Goal: Download file/media

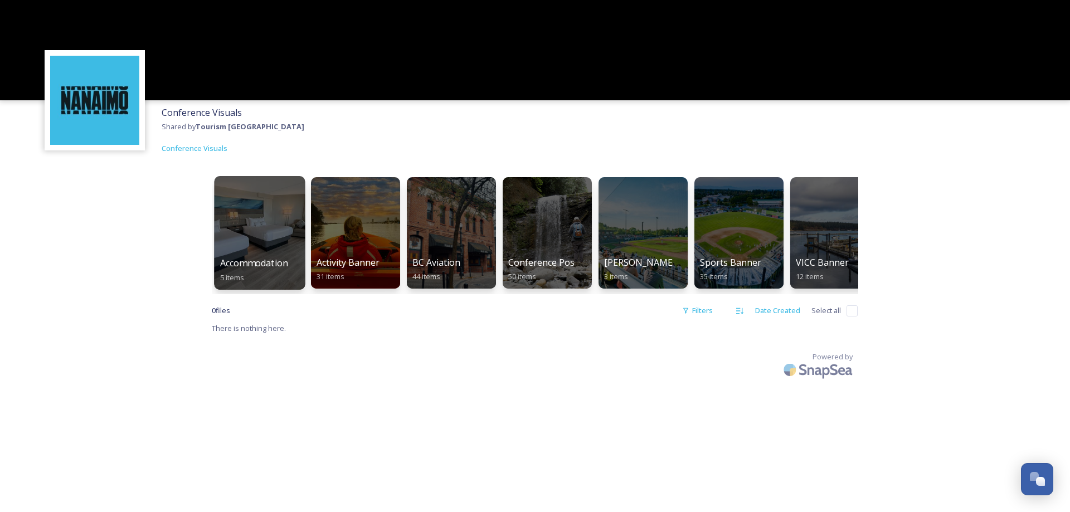
click at [245, 242] on div at bounding box center [259, 233] width 91 height 114
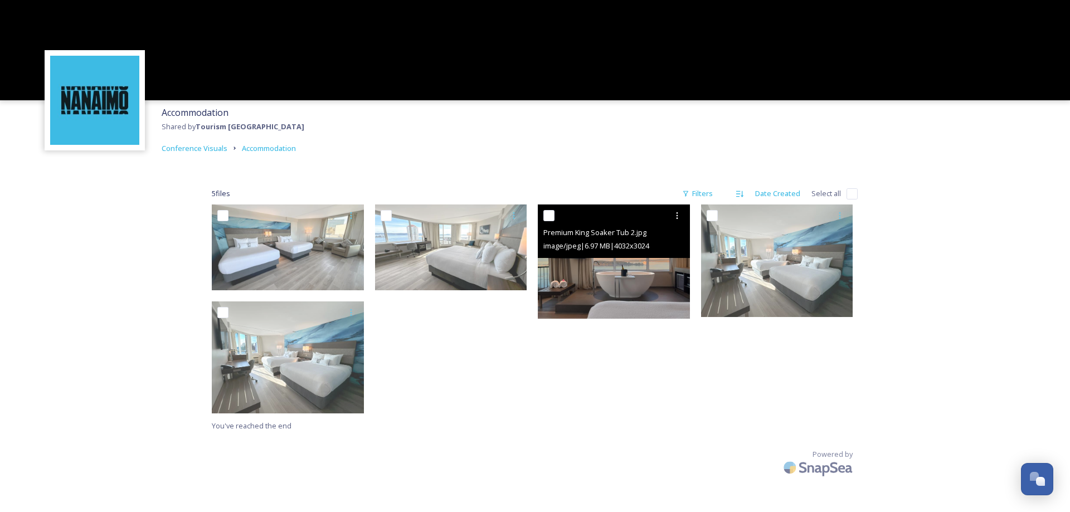
click at [609, 268] on img at bounding box center [614, 262] width 152 height 114
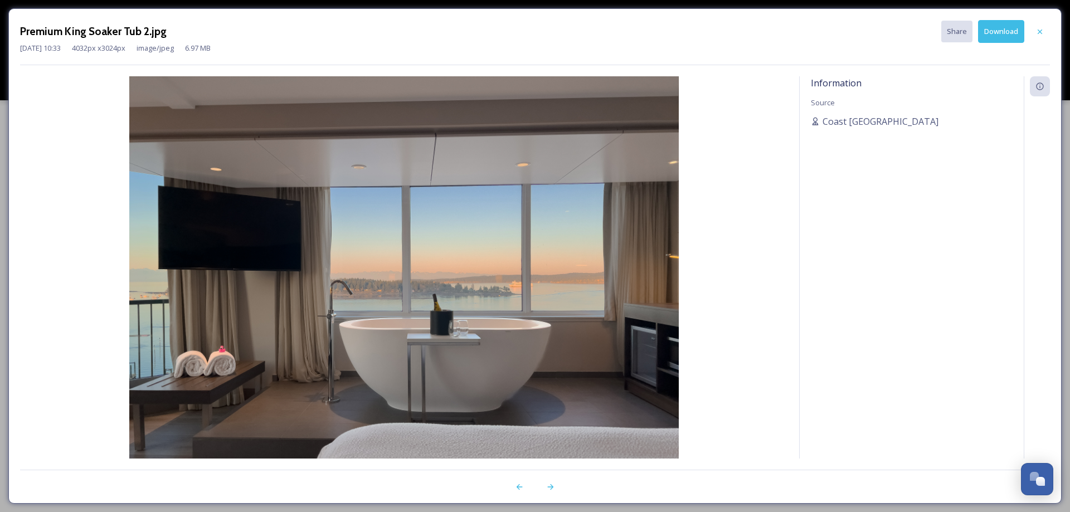
click at [1037, 28] on icon at bounding box center [1040, 31] width 9 height 9
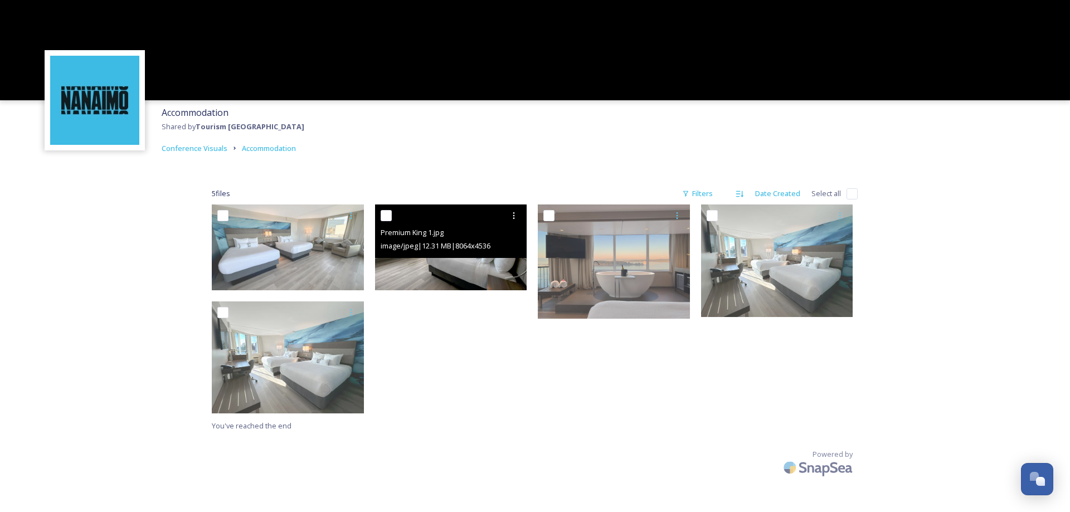
click at [396, 275] on img at bounding box center [451, 248] width 152 height 86
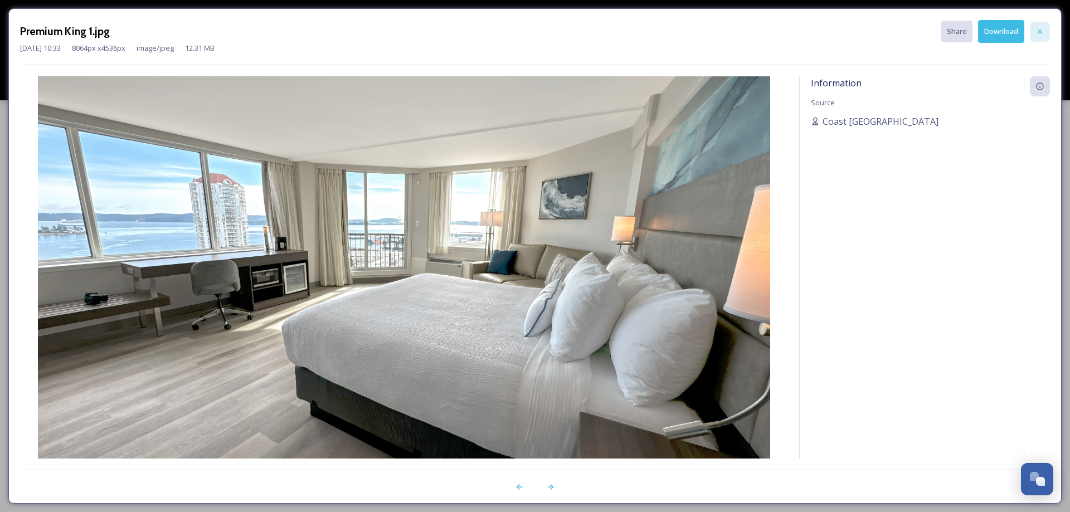
click at [1031, 35] on div at bounding box center [1040, 32] width 20 height 20
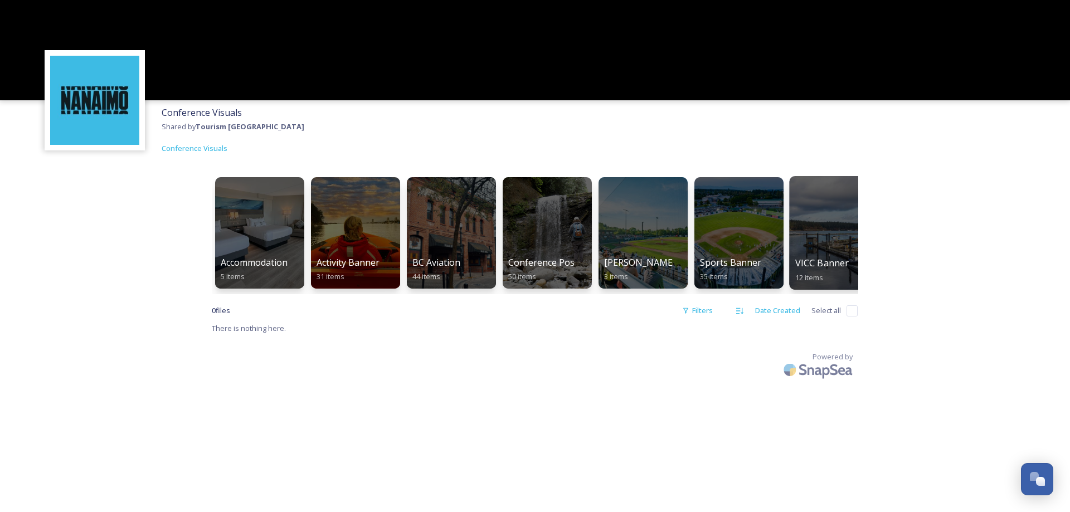
click at [837, 250] on div at bounding box center [834, 233] width 91 height 114
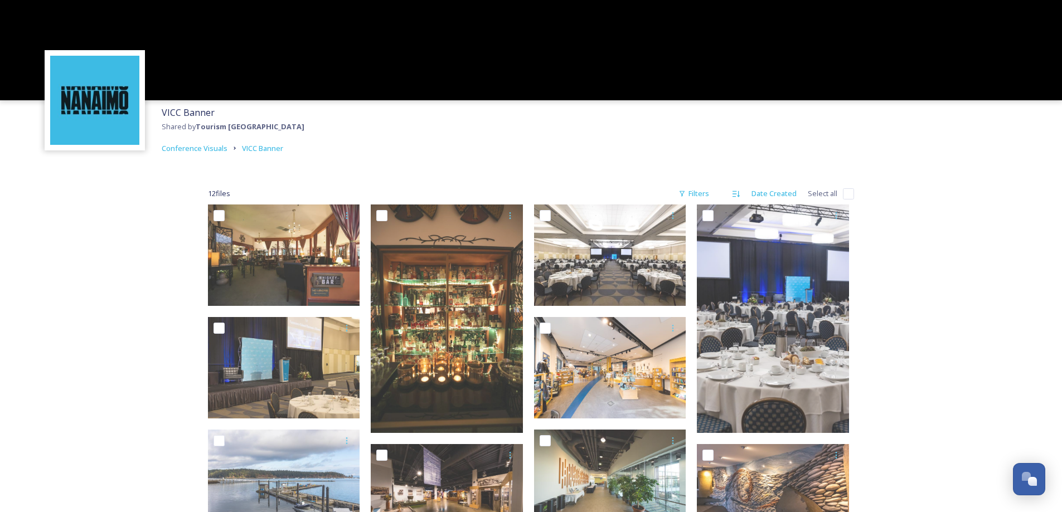
click at [987, 195] on div "VICC Banner Shared by Tourism Nanaimo Conference Visuals VICC Banner 12 file s …" at bounding box center [531, 368] width 1062 height 736
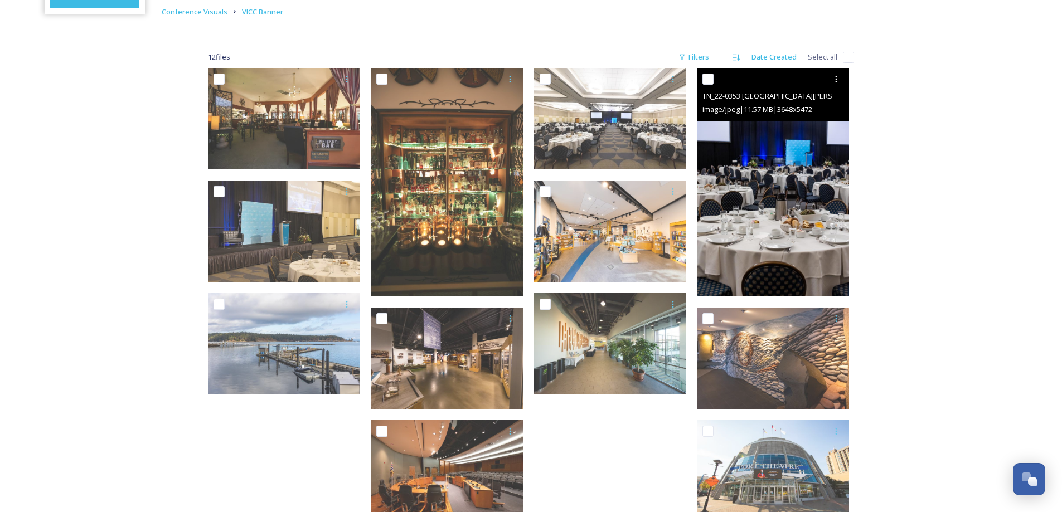
scroll to position [223, 0]
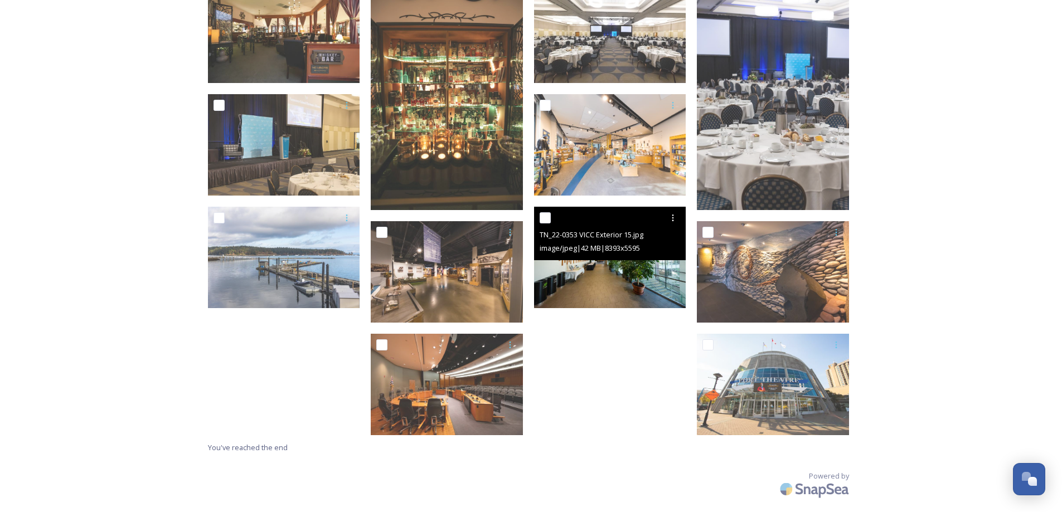
click at [630, 288] on img at bounding box center [610, 257] width 152 height 101
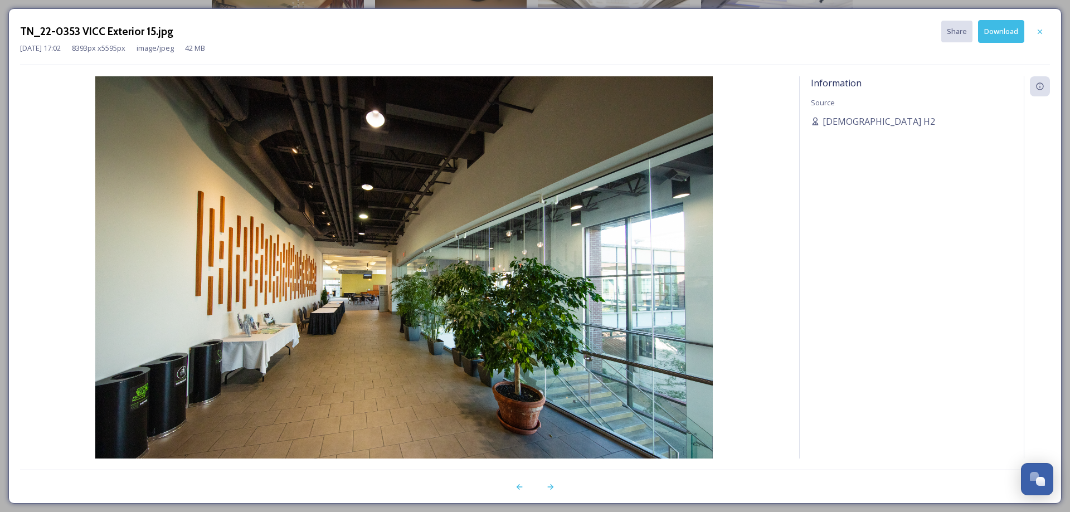
click at [1038, 33] on icon at bounding box center [1040, 31] width 4 height 4
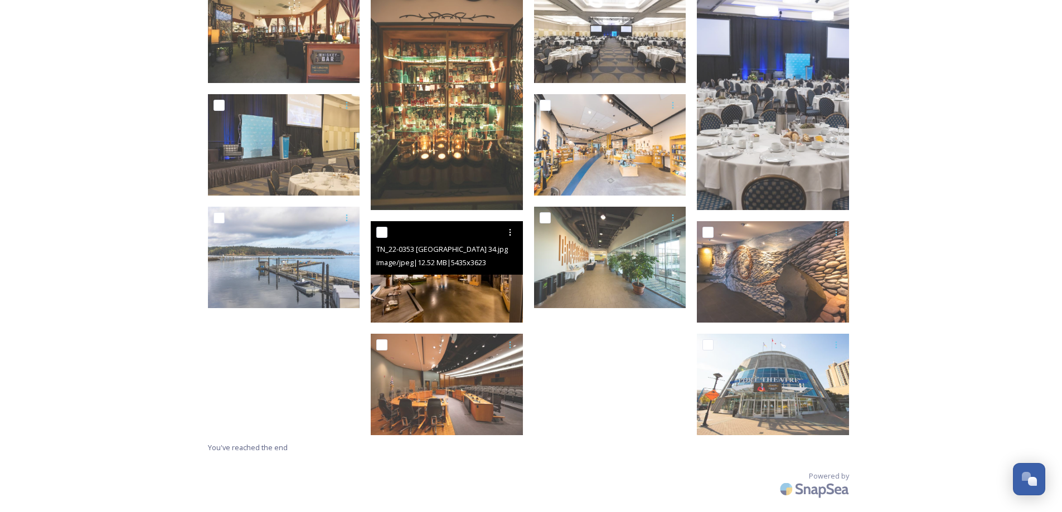
click at [478, 300] on img at bounding box center [447, 271] width 152 height 101
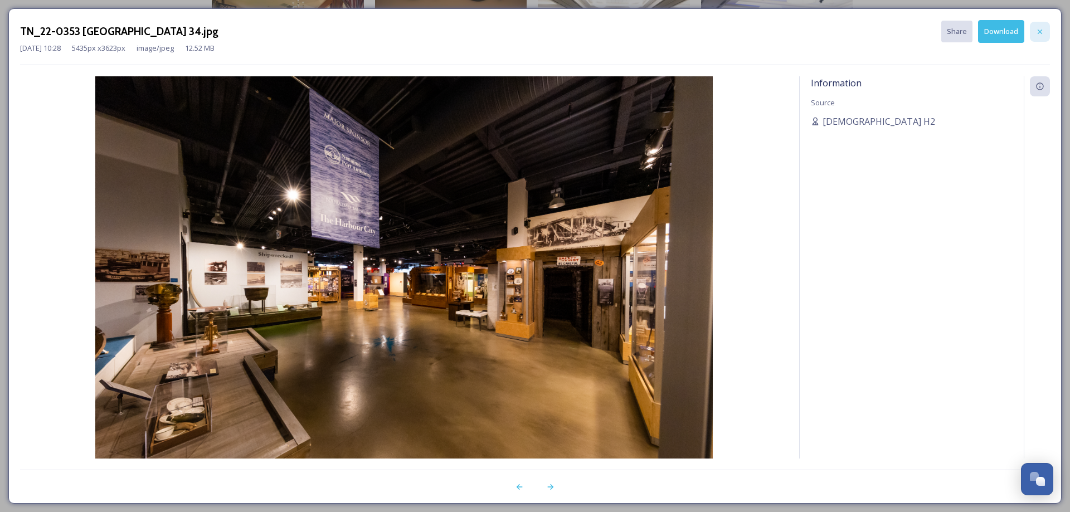
click at [1042, 31] on icon at bounding box center [1040, 31] width 9 height 9
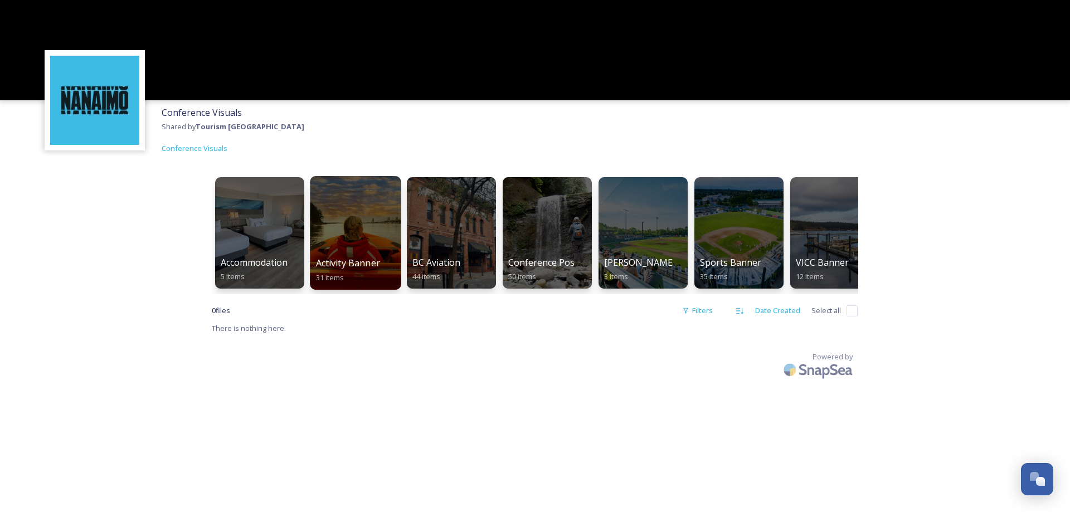
click at [367, 230] on div at bounding box center [355, 233] width 91 height 114
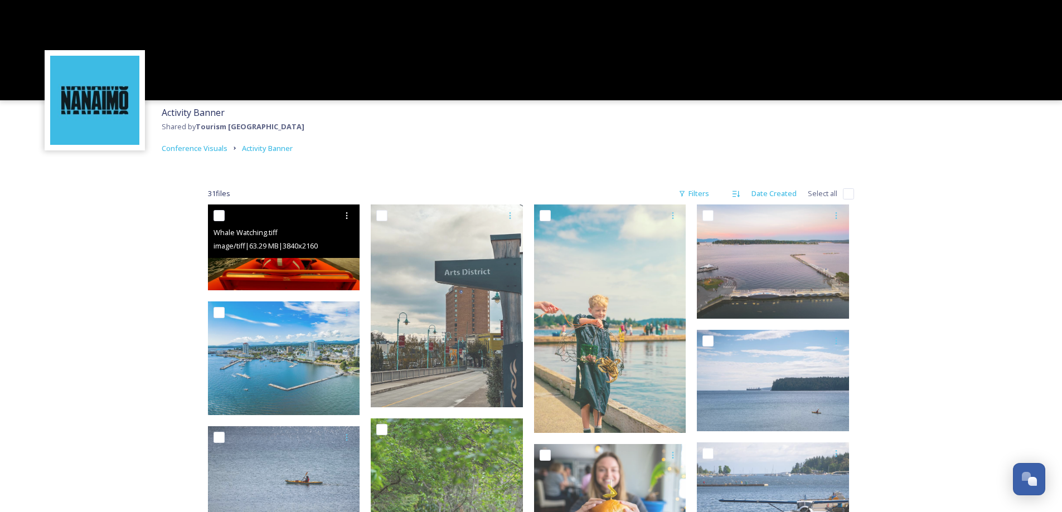
click at [303, 270] on img at bounding box center [284, 248] width 152 height 86
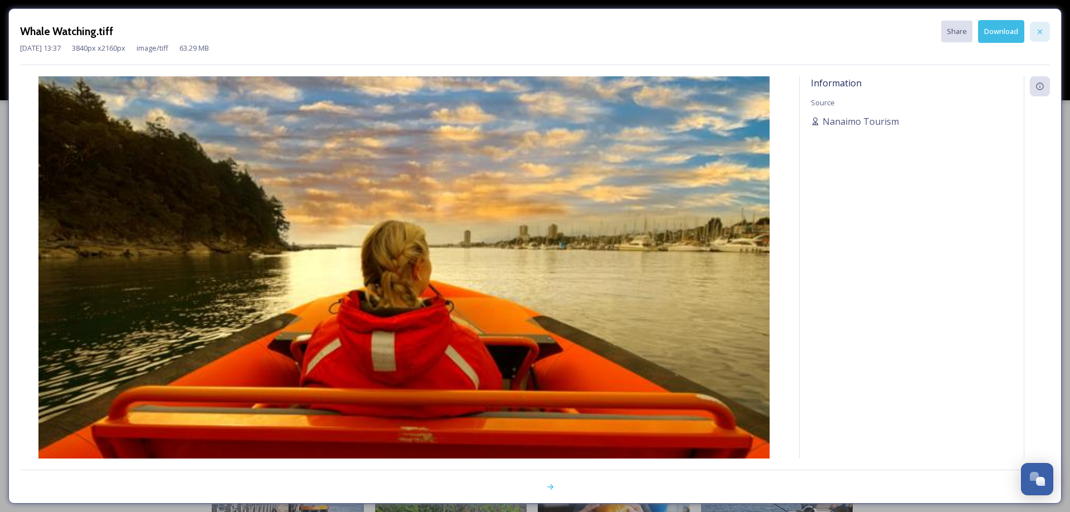
click at [1041, 40] on div at bounding box center [1040, 32] width 20 height 20
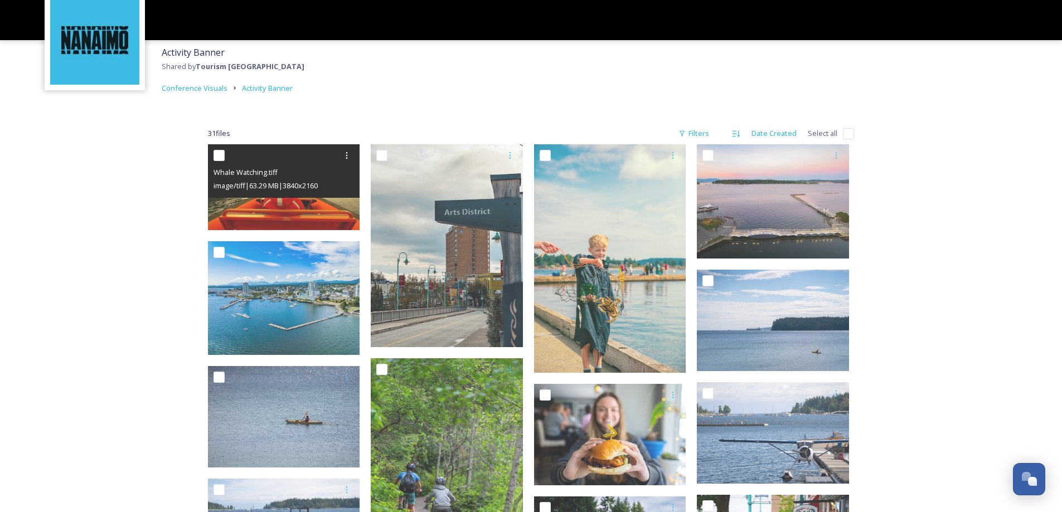
scroll to position [52, 0]
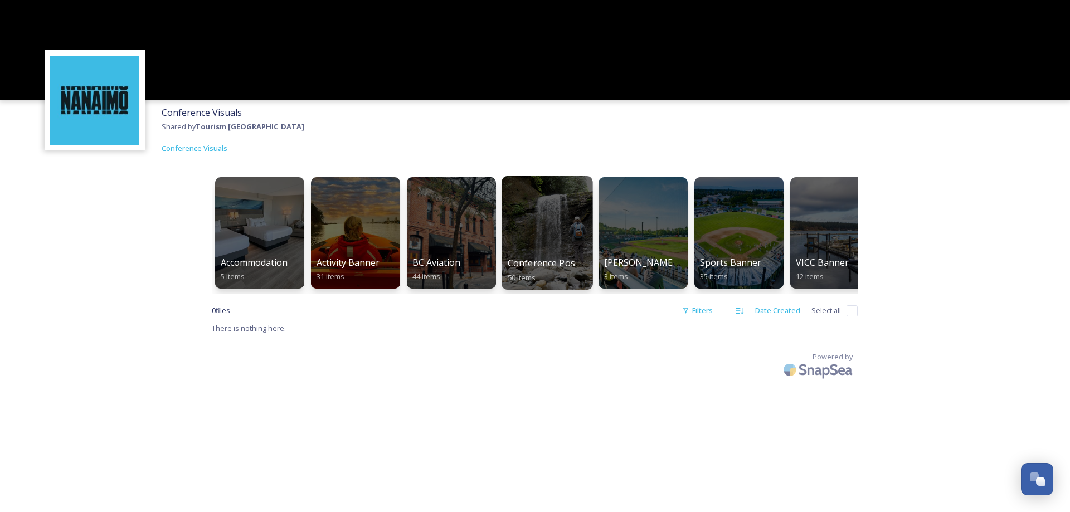
click at [552, 263] on span "Conference Postcard" at bounding box center [552, 263] width 89 height 12
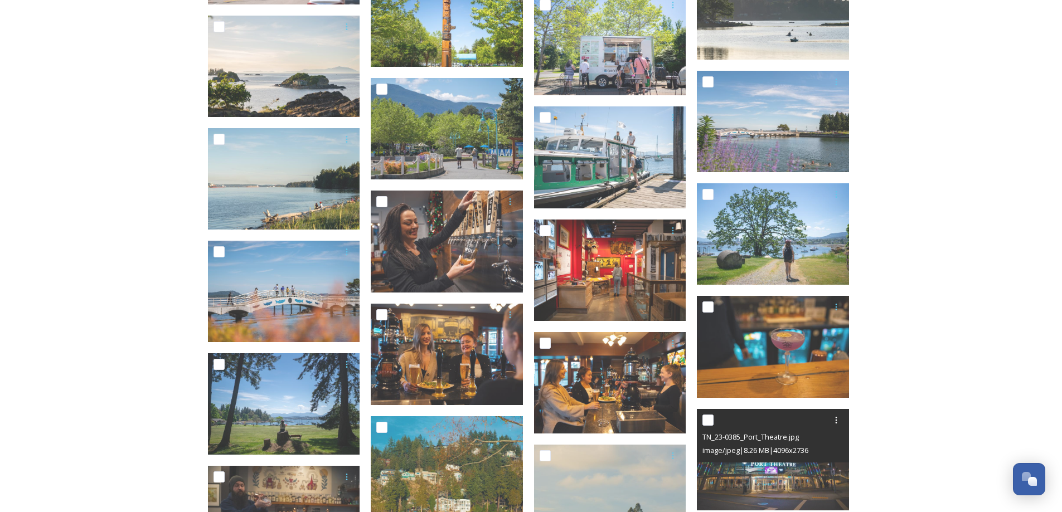
scroll to position [1170, 0]
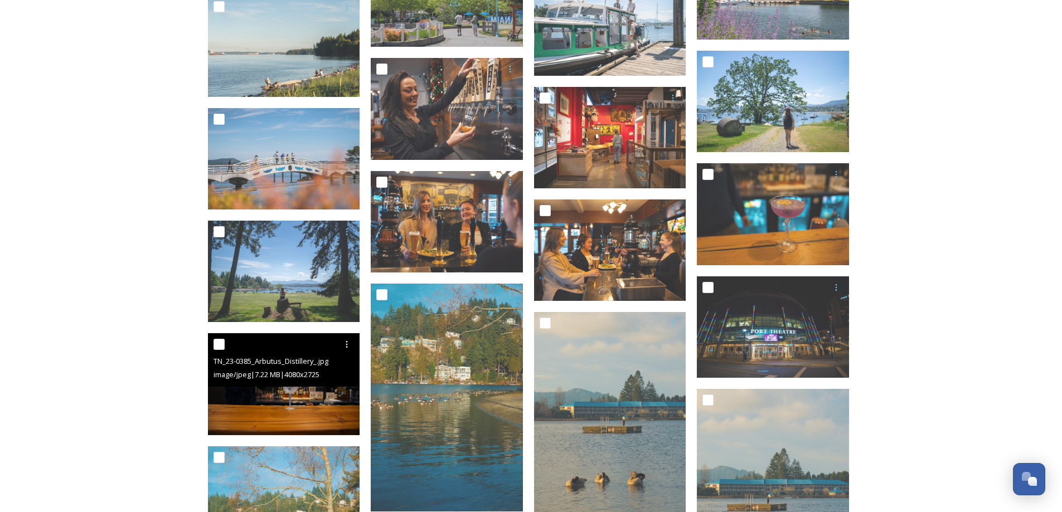
click at [312, 396] on img at bounding box center [284, 384] width 152 height 102
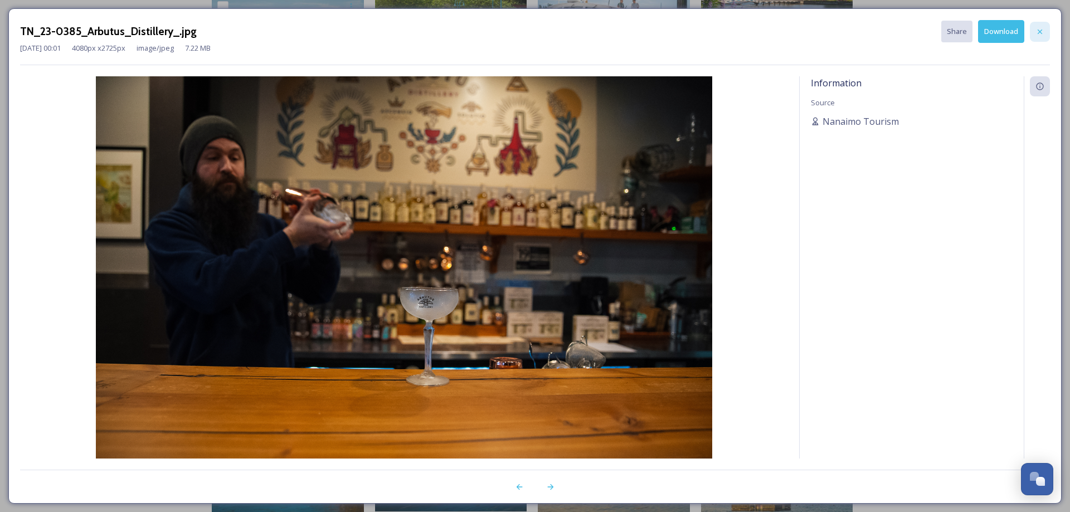
click at [1031, 27] on div at bounding box center [1040, 32] width 20 height 20
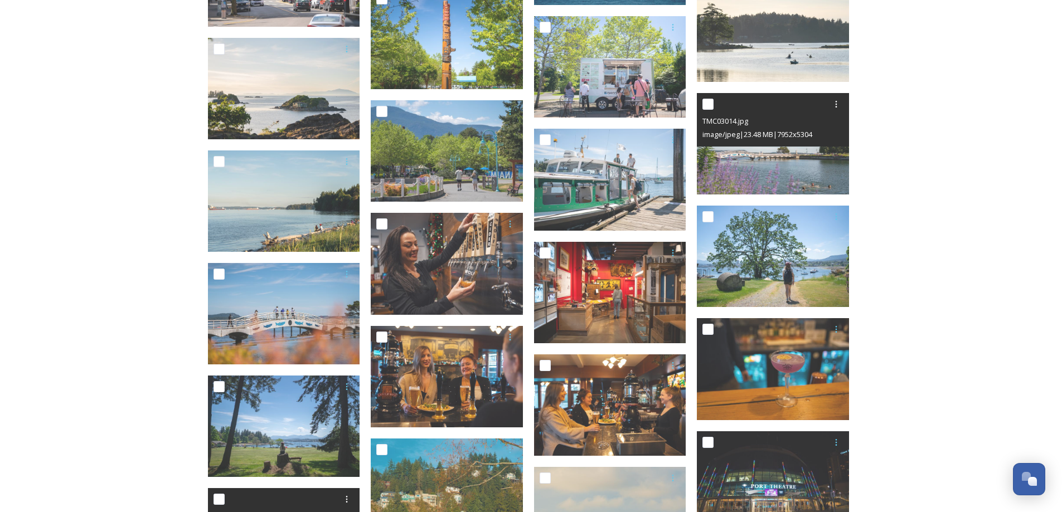
scroll to position [1115, 0]
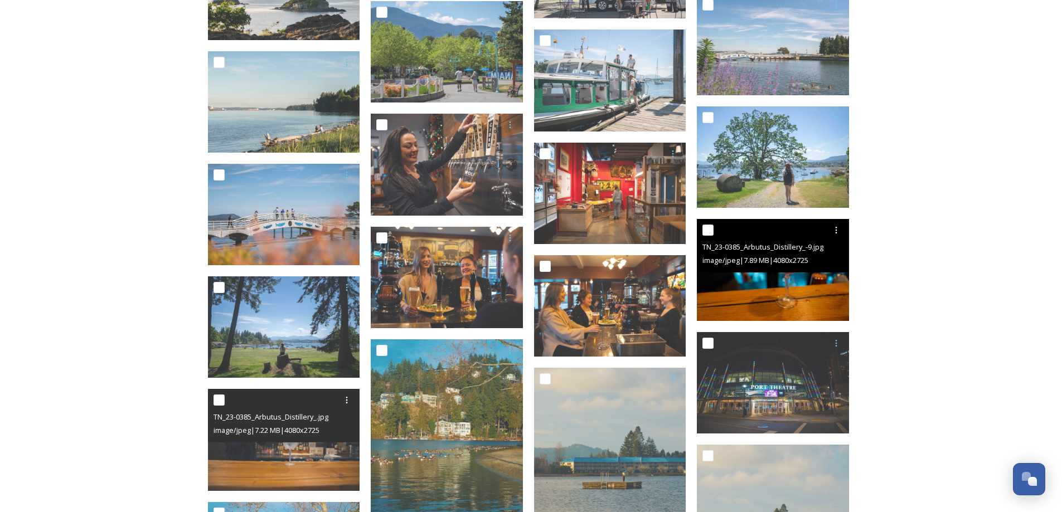
click at [756, 285] on img at bounding box center [773, 270] width 152 height 102
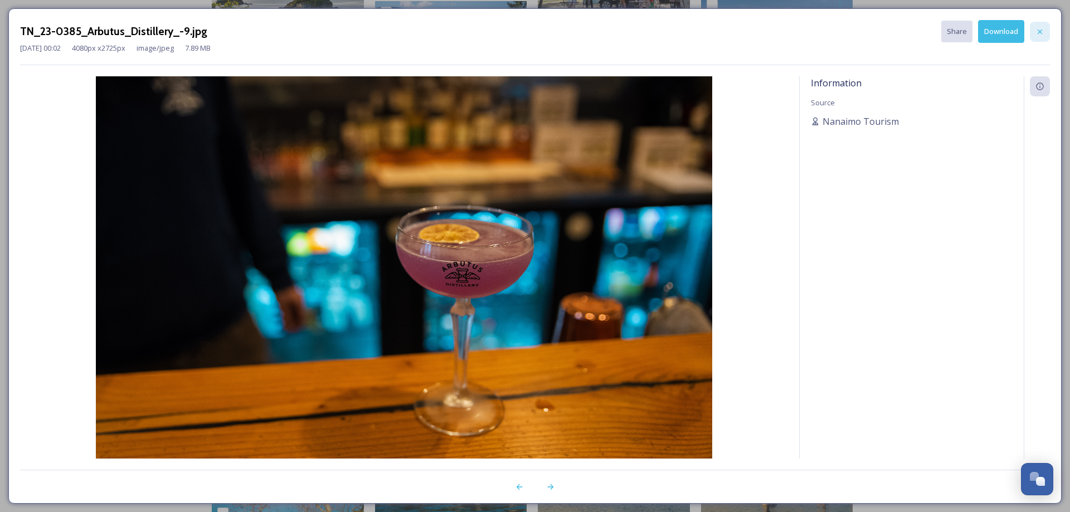
click at [1043, 26] on div at bounding box center [1040, 32] width 20 height 20
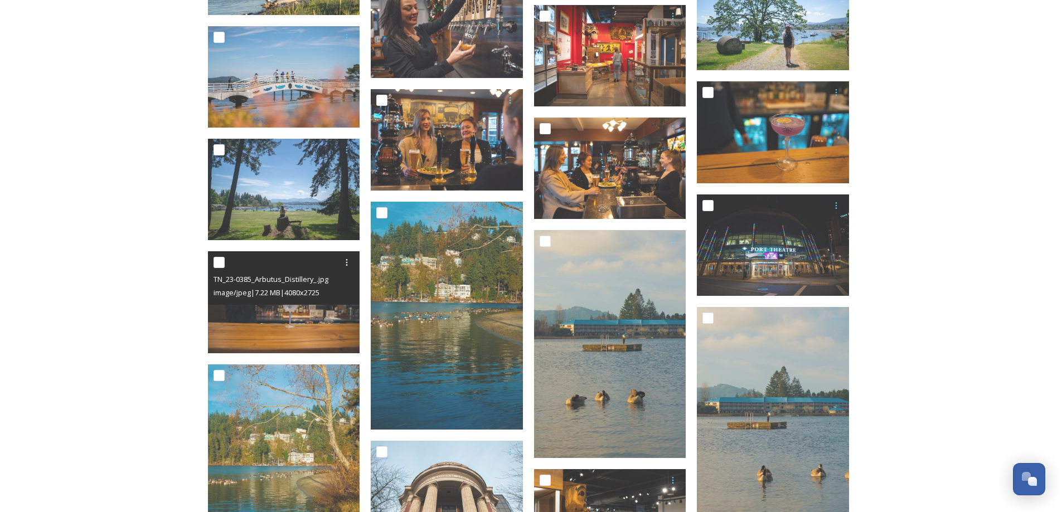
scroll to position [1226, 0]
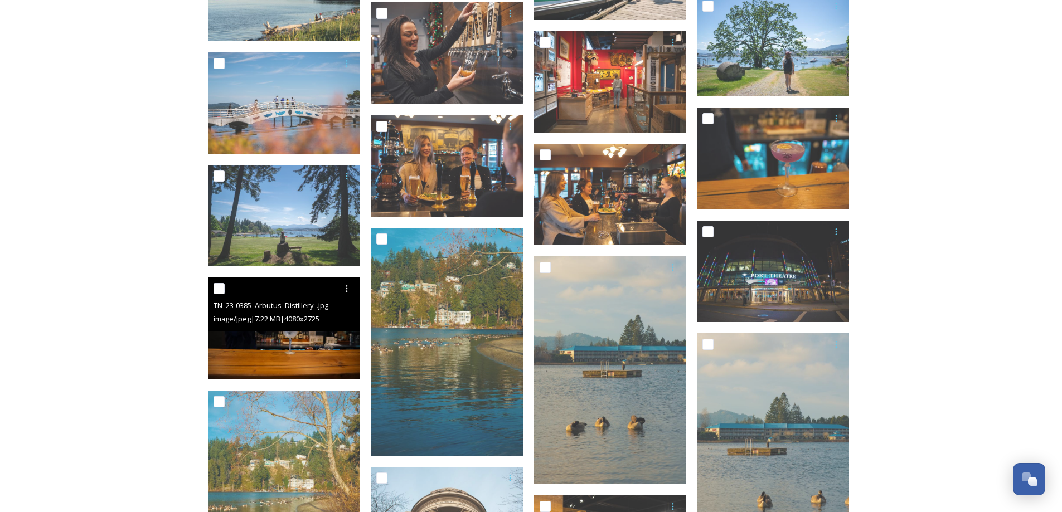
click at [292, 357] on img at bounding box center [284, 329] width 152 height 102
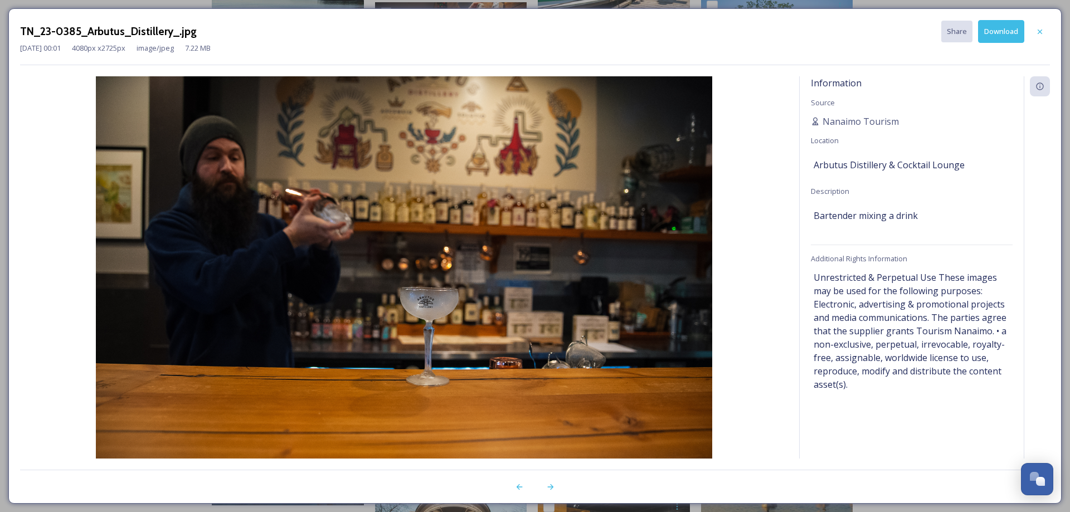
click at [986, 33] on button "Download" at bounding box center [1001, 31] width 46 height 23
click at [1045, 29] on div at bounding box center [1040, 32] width 20 height 20
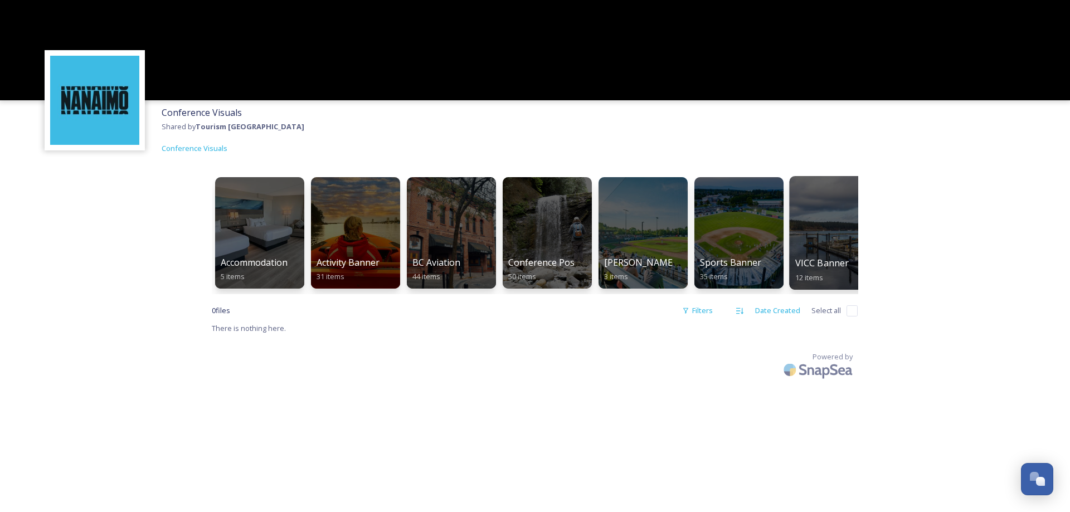
click at [823, 251] on div at bounding box center [834, 233] width 91 height 114
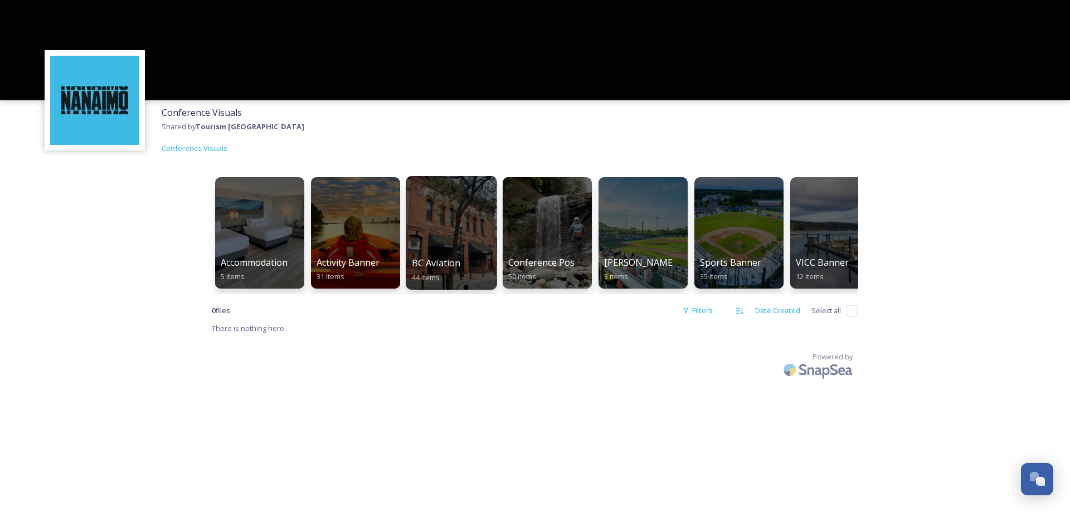
click at [456, 260] on span "BC Aviation" at bounding box center [436, 263] width 49 height 12
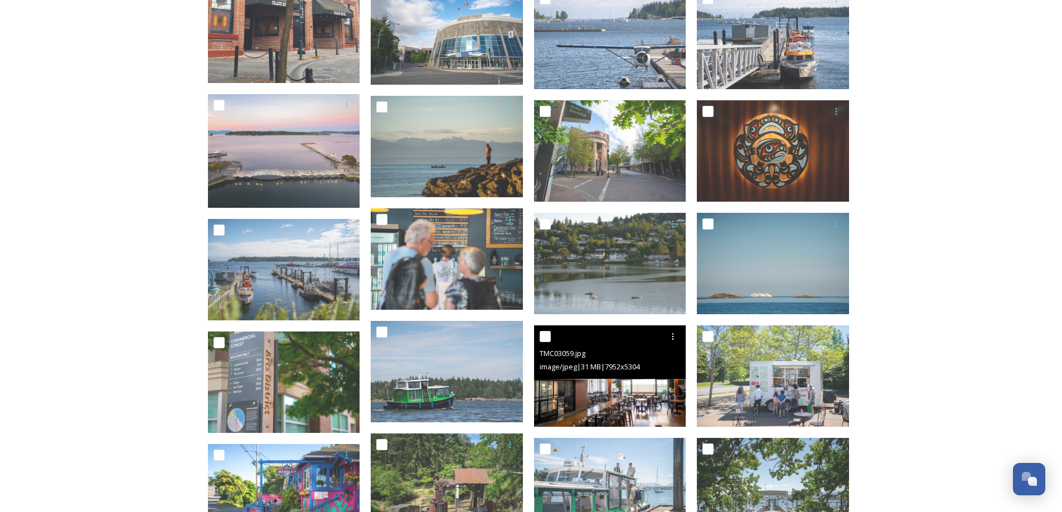
scroll to position [535, 0]
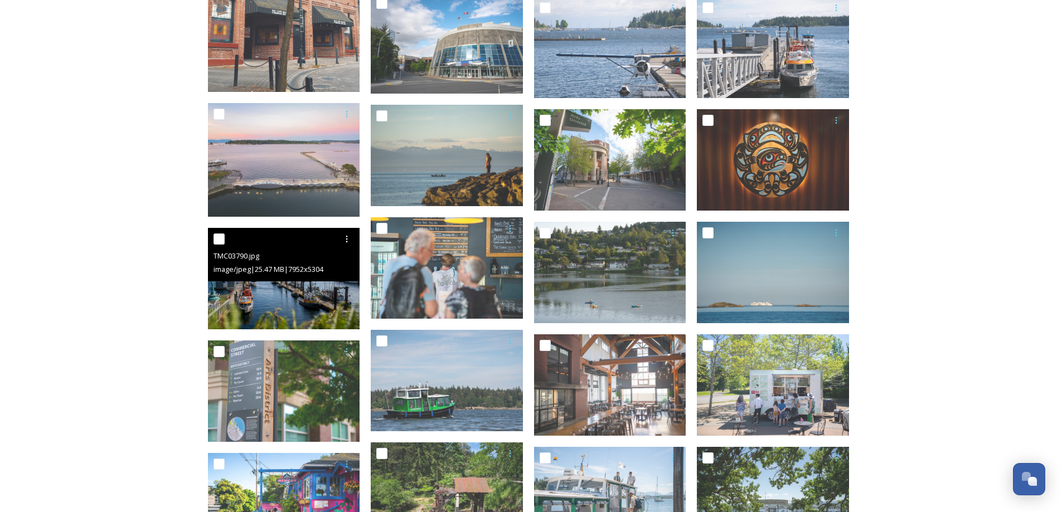
click at [300, 304] on img at bounding box center [284, 278] width 152 height 101
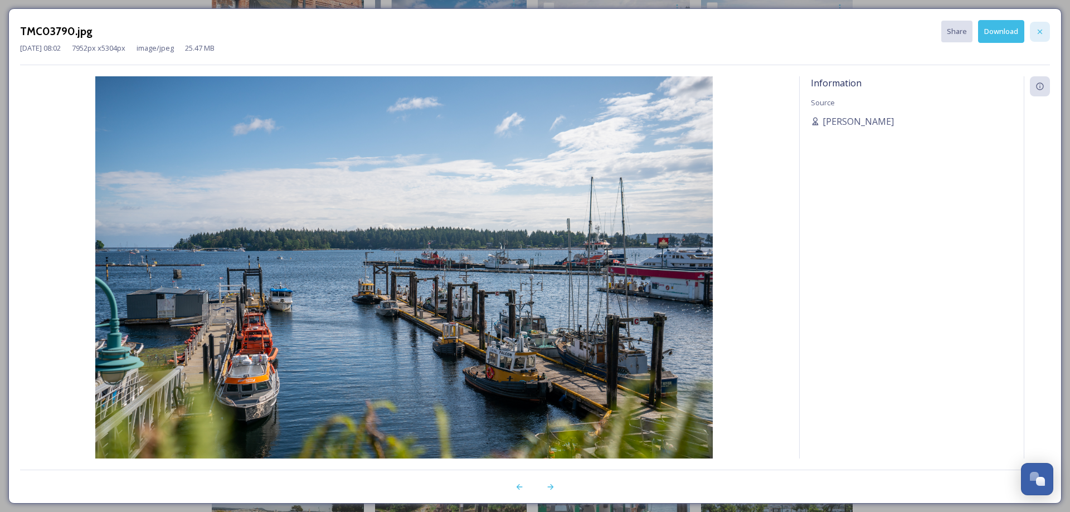
click at [1041, 34] on icon at bounding box center [1040, 31] width 9 height 9
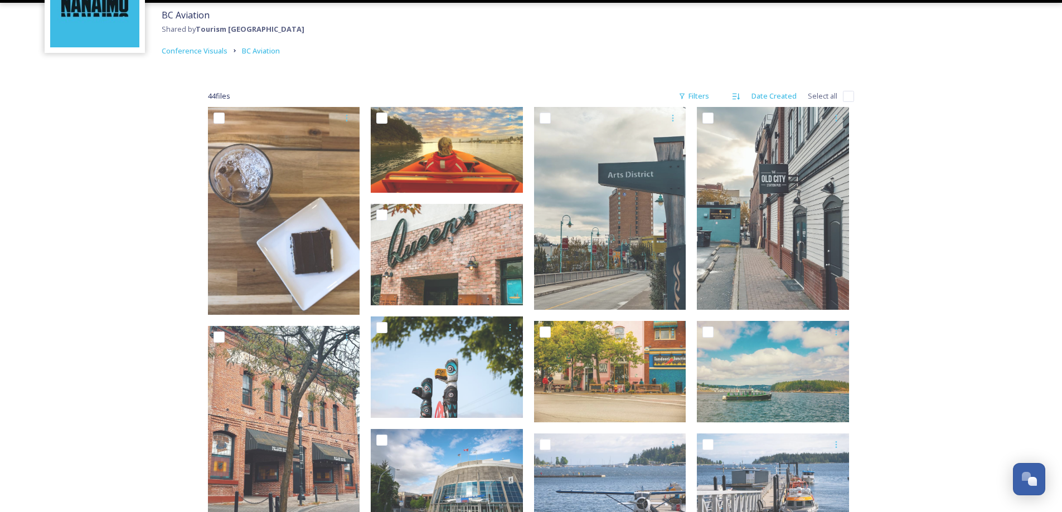
scroll to position [89, 0]
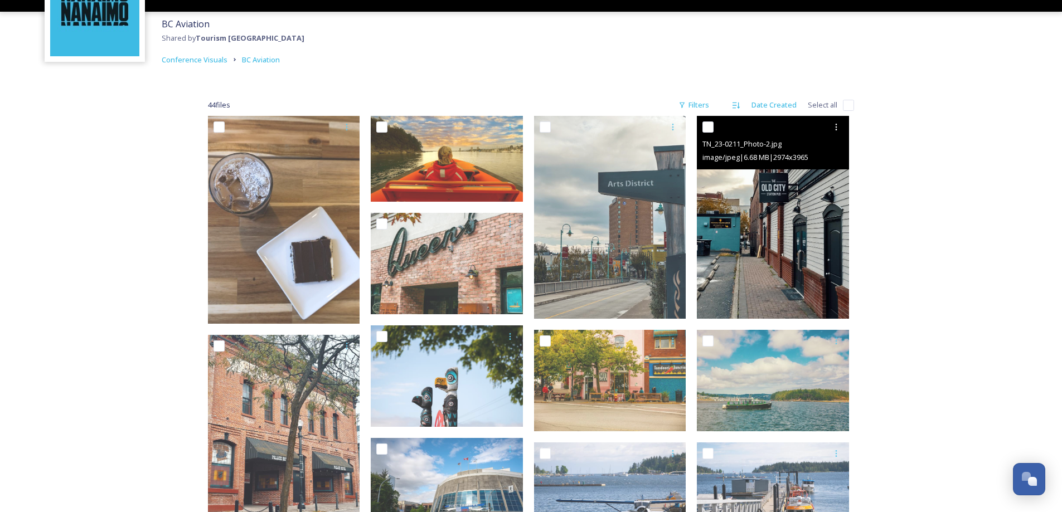
click at [779, 285] on img at bounding box center [773, 217] width 152 height 203
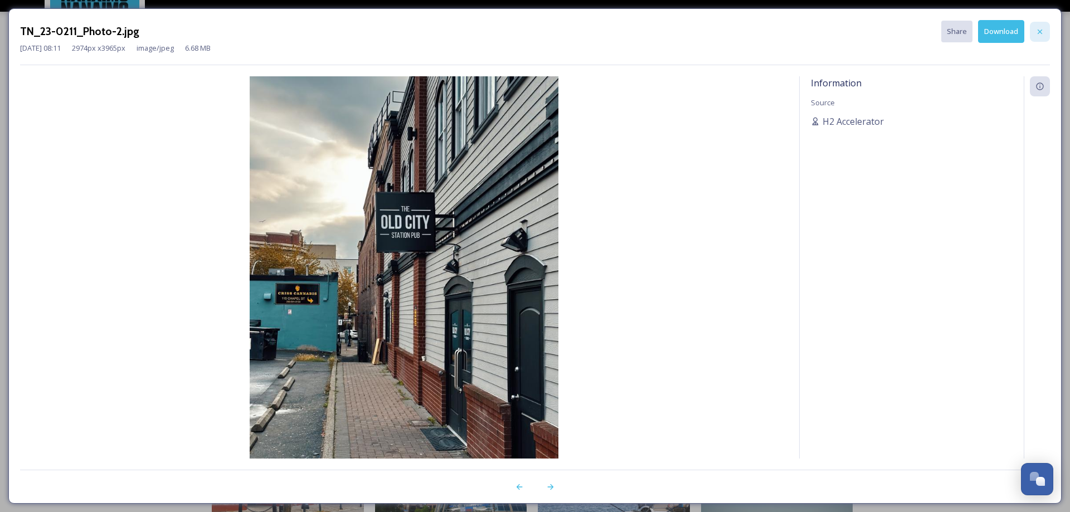
click at [1037, 27] on icon at bounding box center [1040, 31] width 9 height 9
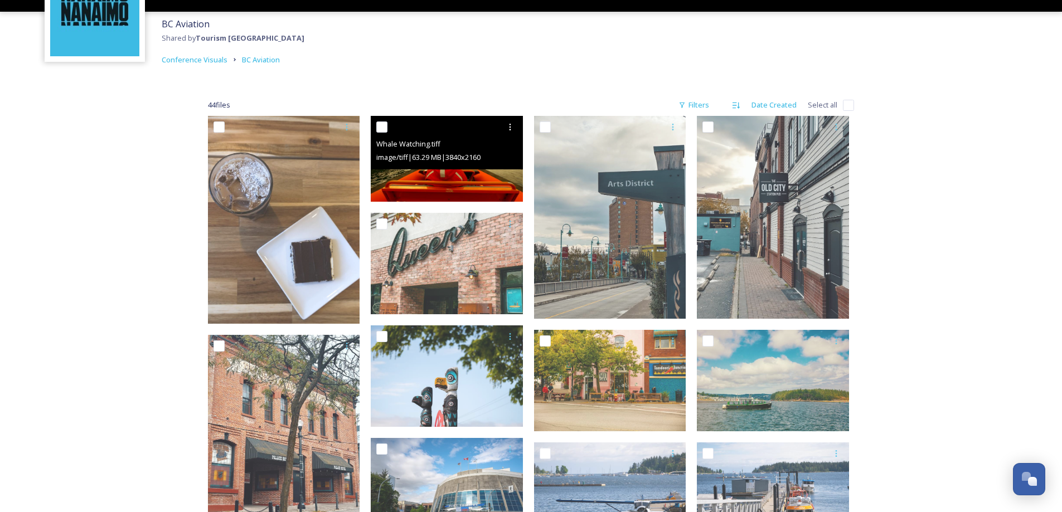
click at [424, 196] on img at bounding box center [447, 159] width 152 height 86
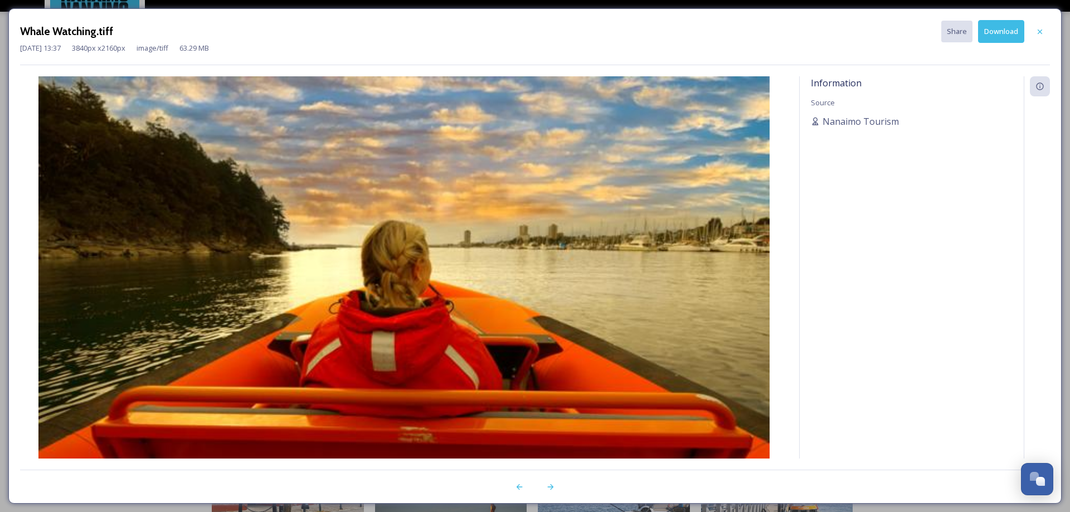
click at [1000, 35] on button "Download" at bounding box center [1001, 31] width 46 height 23
click at [1042, 30] on icon at bounding box center [1040, 31] width 4 height 4
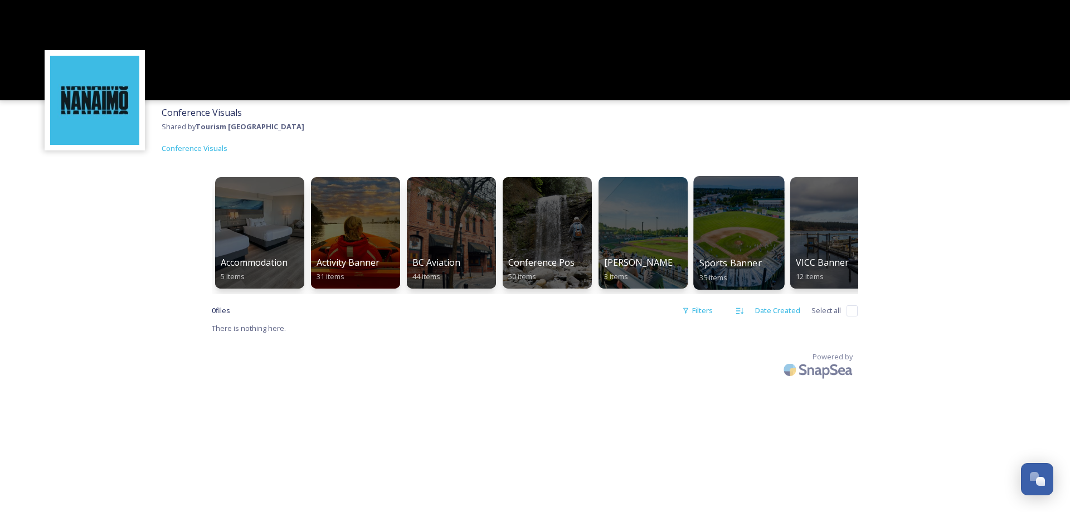
click at [745, 260] on span "Sports Banner" at bounding box center [731, 263] width 62 height 12
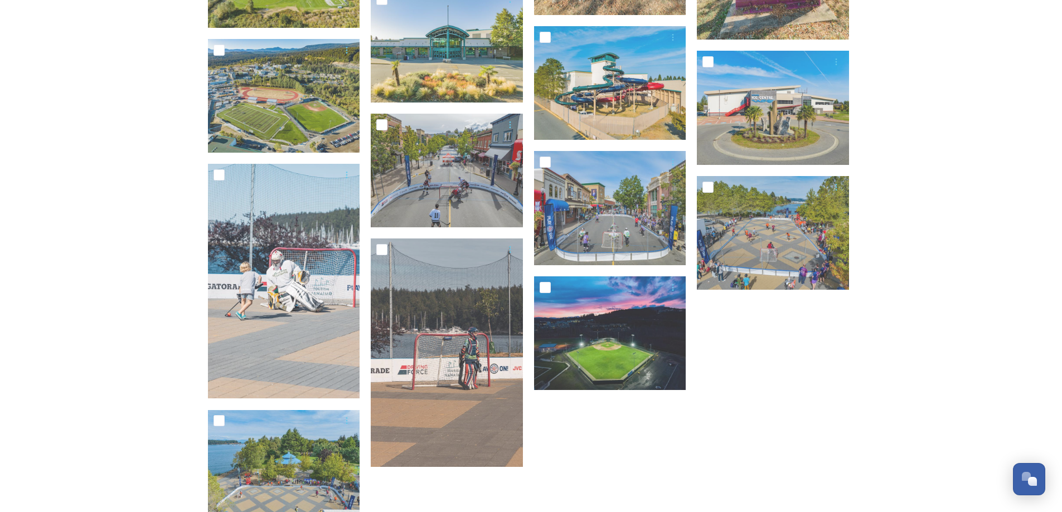
scroll to position [1095, 0]
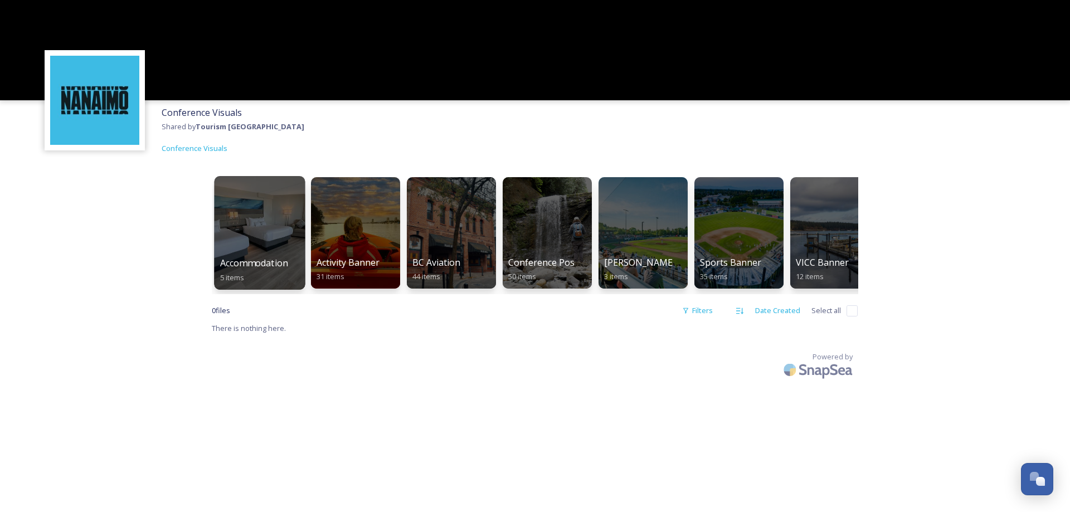
click at [249, 259] on span "Accommodation" at bounding box center [254, 263] width 68 height 12
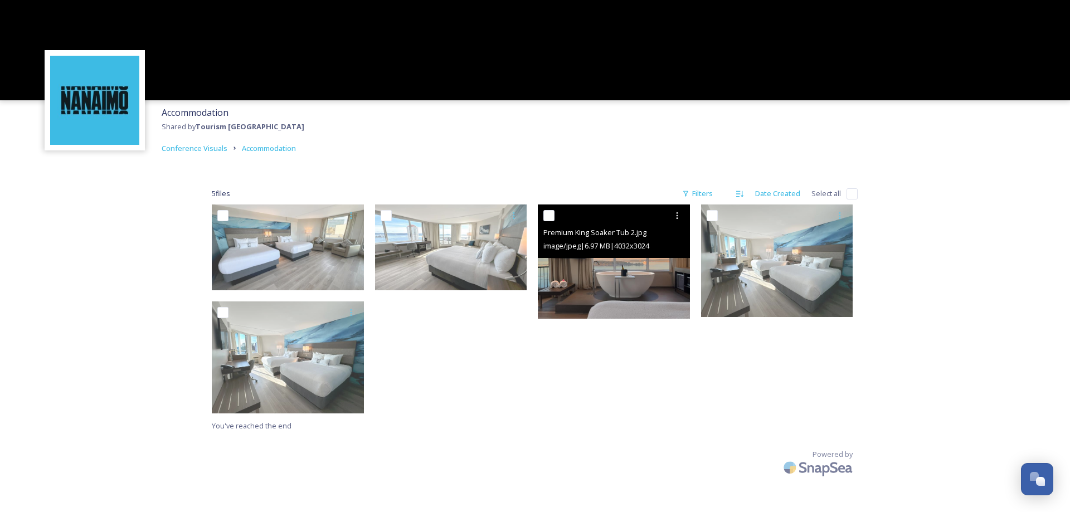
click at [637, 279] on img at bounding box center [614, 262] width 152 height 114
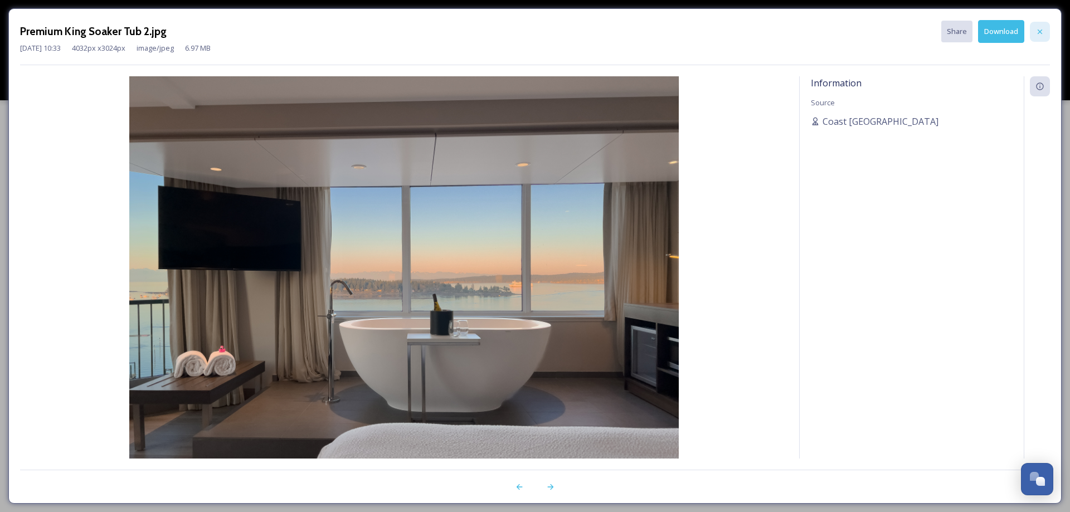
click at [1044, 36] on div at bounding box center [1040, 32] width 20 height 20
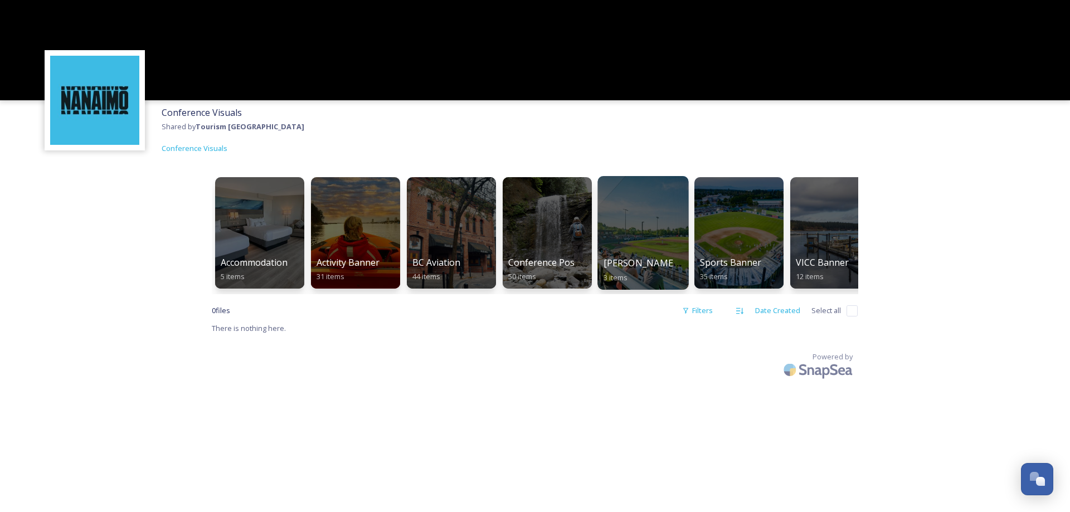
click at [614, 271] on div "[PERSON_NAME] [DATE] 3 items" at bounding box center [644, 270] width 80 height 28
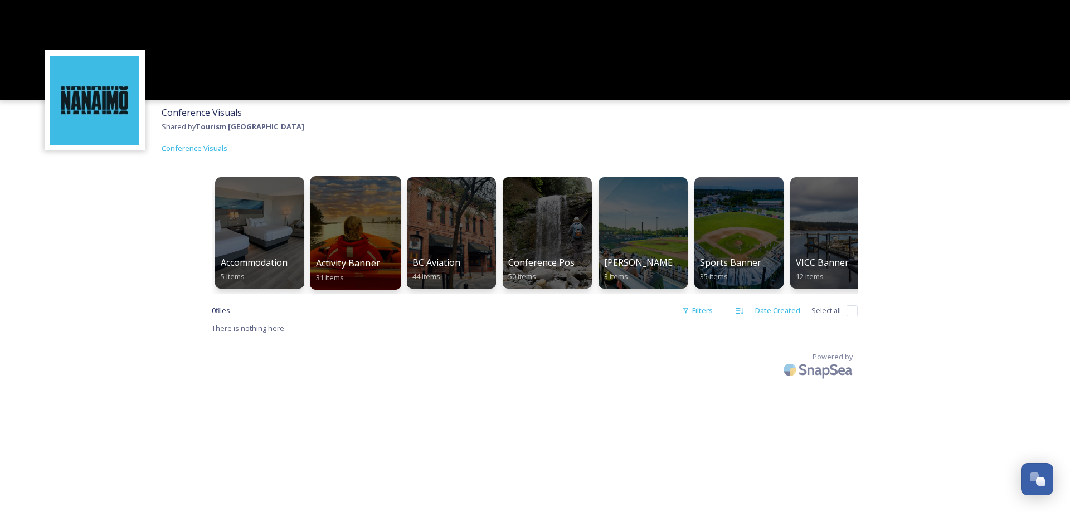
click at [353, 273] on div "Activity Banner 31 items" at bounding box center [356, 270] width 80 height 28
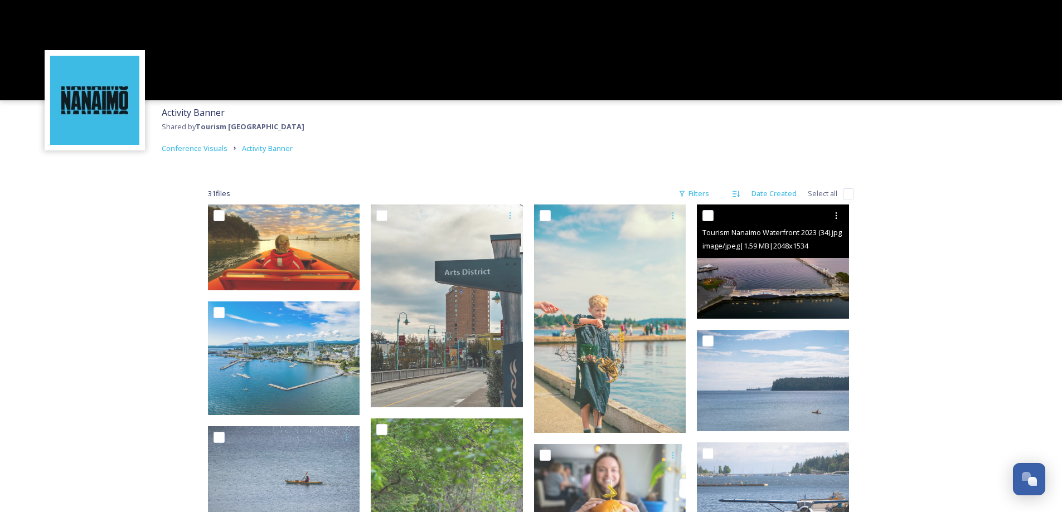
click at [759, 299] on img at bounding box center [773, 262] width 152 height 114
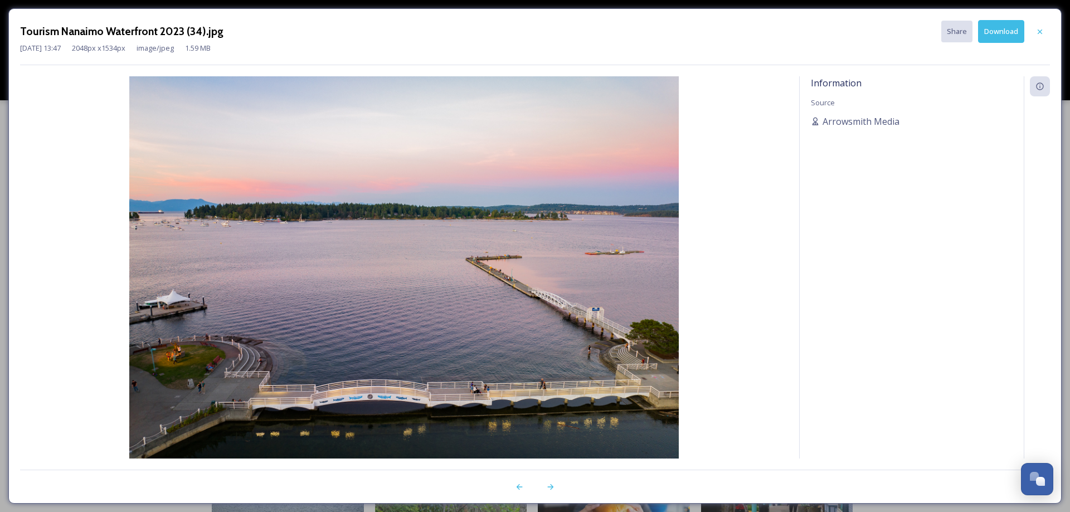
click at [1040, 34] on icon at bounding box center [1040, 31] width 9 height 9
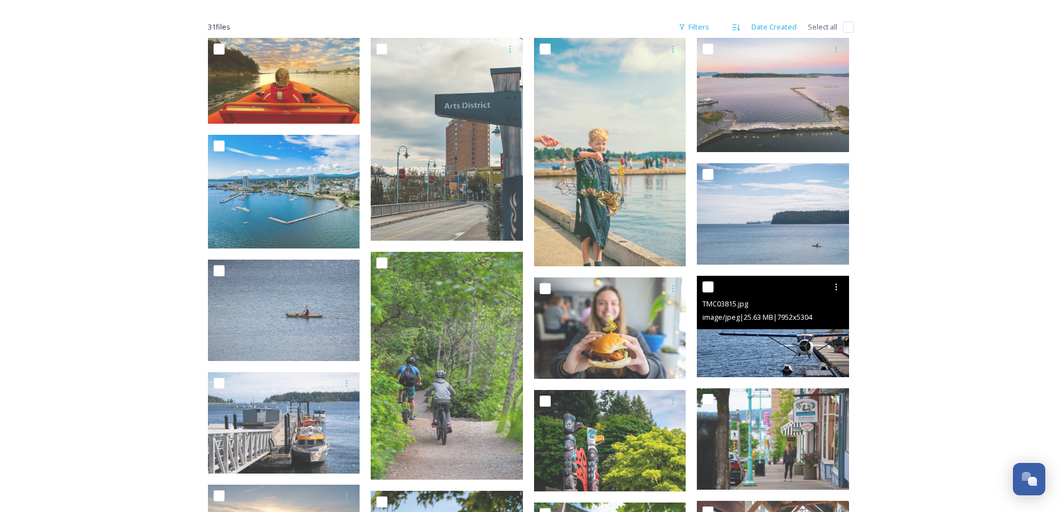
scroll to position [167, 0]
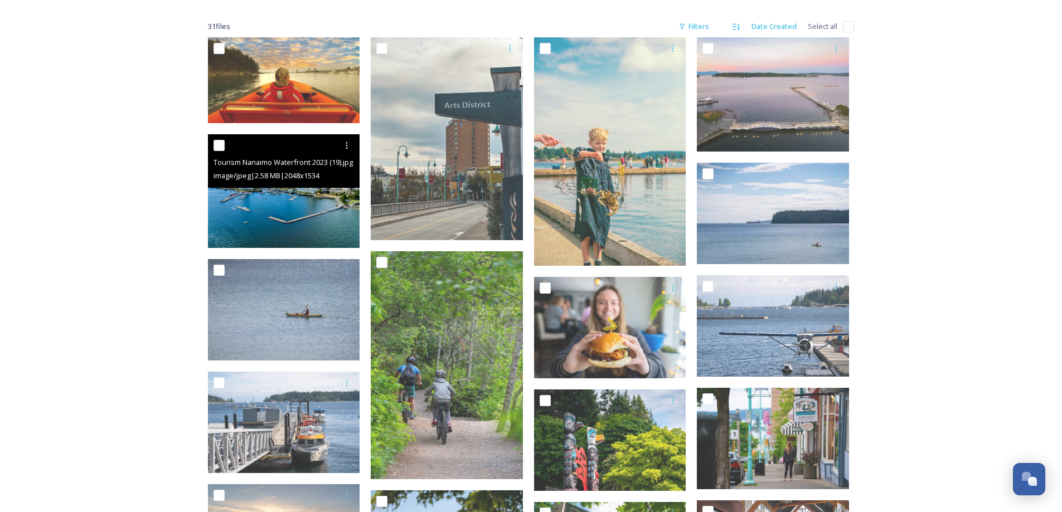
click at [268, 218] on img at bounding box center [284, 191] width 152 height 114
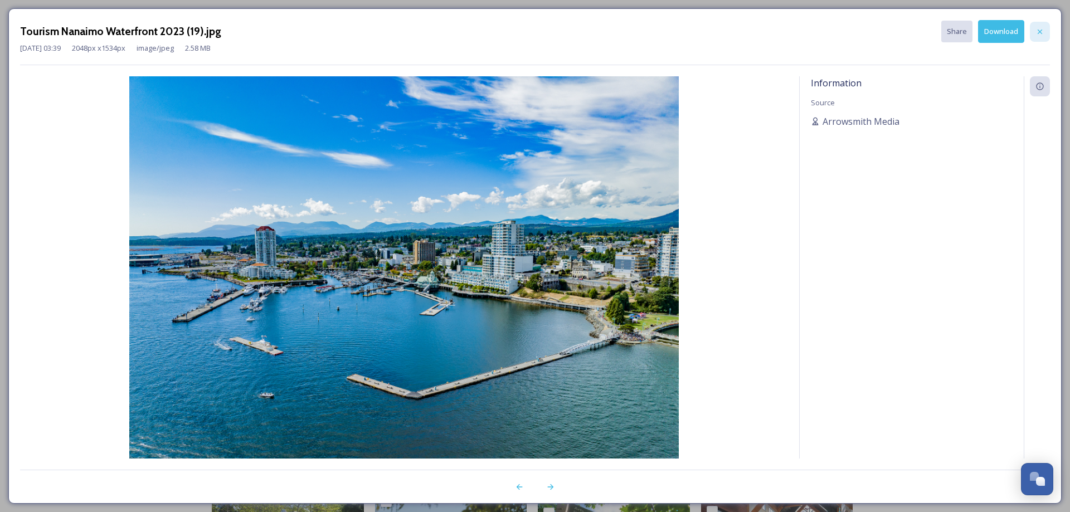
click at [1038, 29] on icon at bounding box center [1040, 31] width 9 height 9
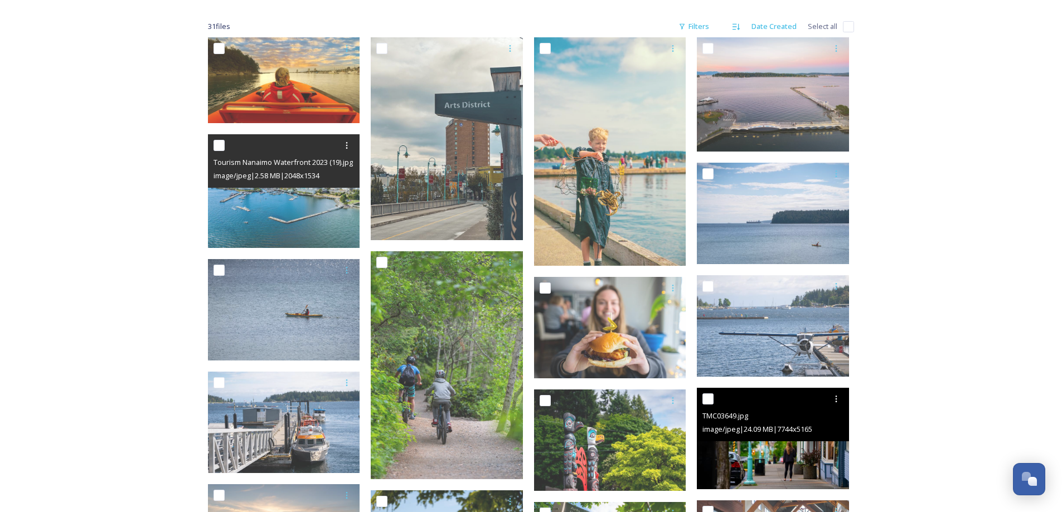
click at [764, 472] on img at bounding box center [773, 438] width 152 height 101
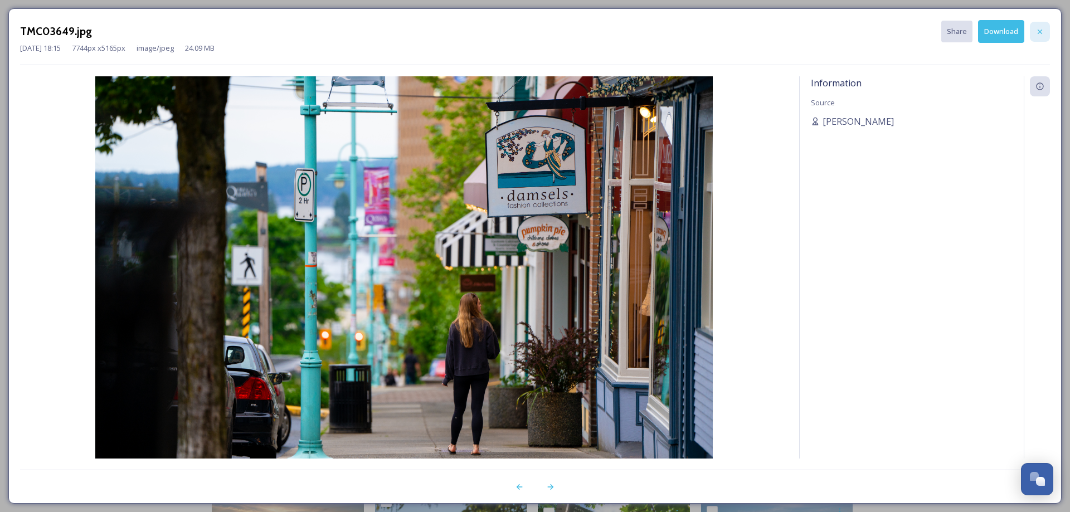
click at [1047, 33] on div at bounding box center [1040, 32] width 20 height 20
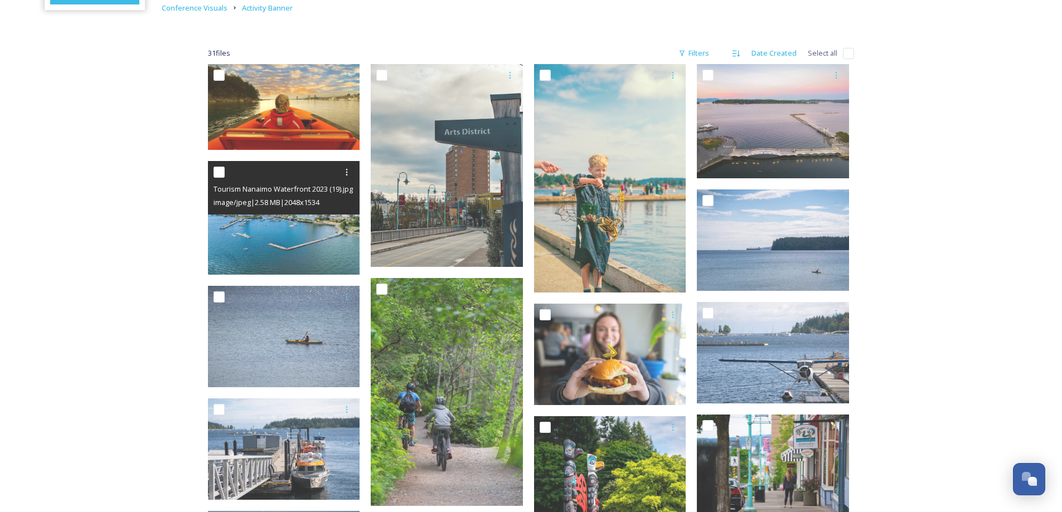
scroll to position [52, 0]
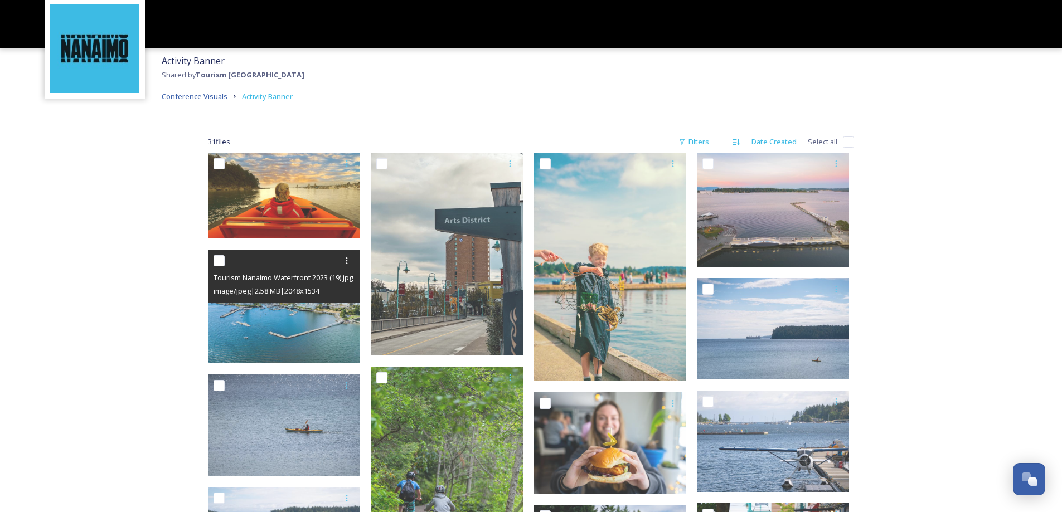
click at [208, 99] on span "Conference Visuals" at bounding box center [195, 96] width 66 height 10
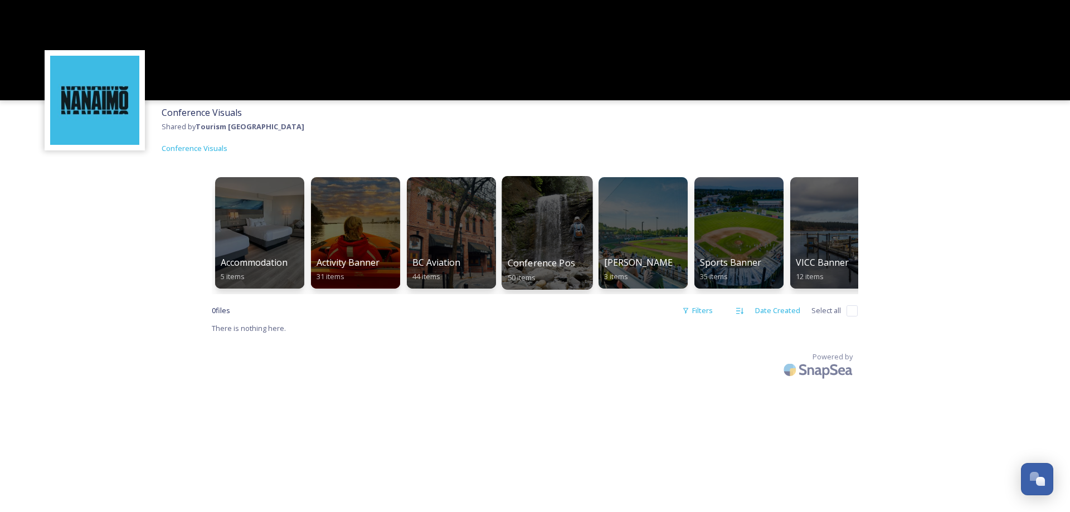
click at [571, 233] on div at bounding box center [547, 233] width 91 height 114
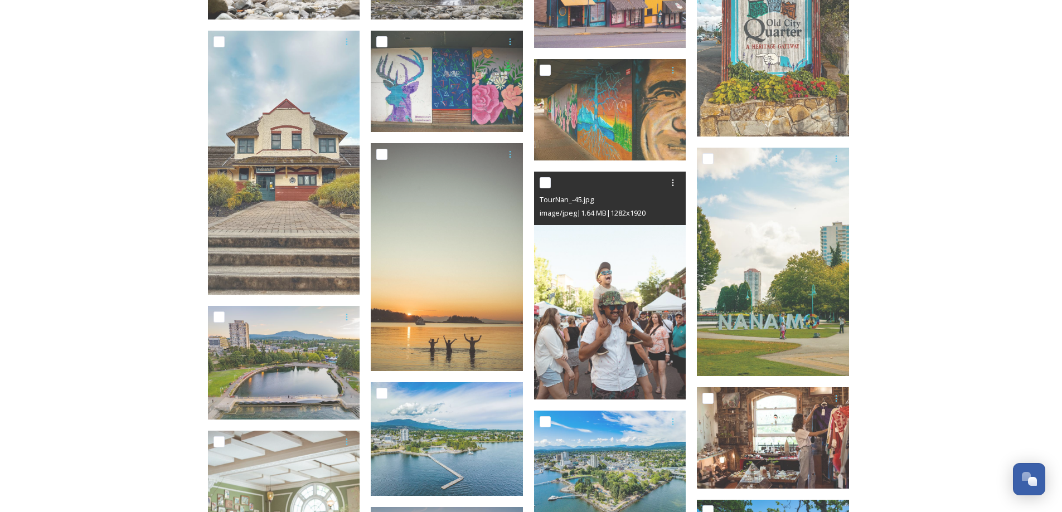
scroll to position [279, 0]
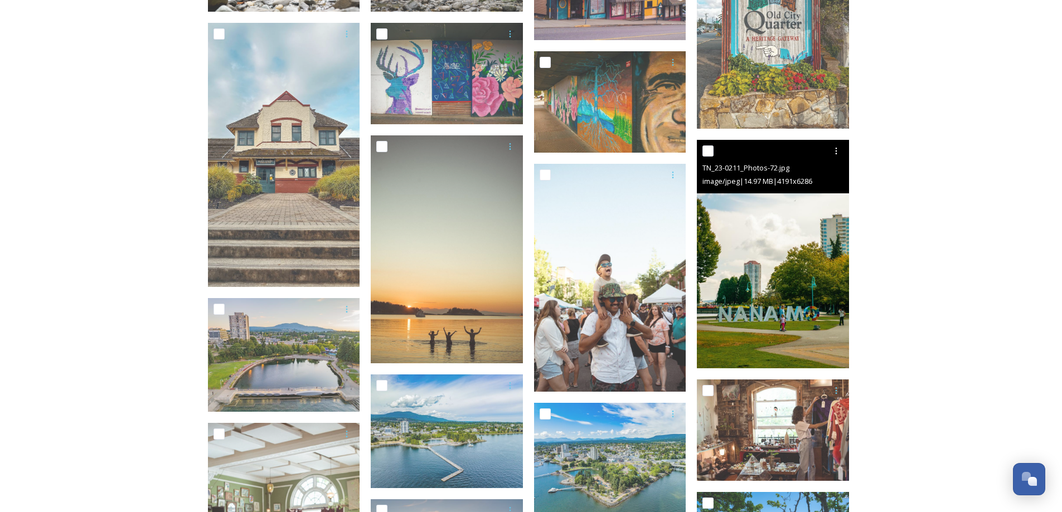
click at [788, 338] on img at bounding box center [773, 254] width 152 height 229
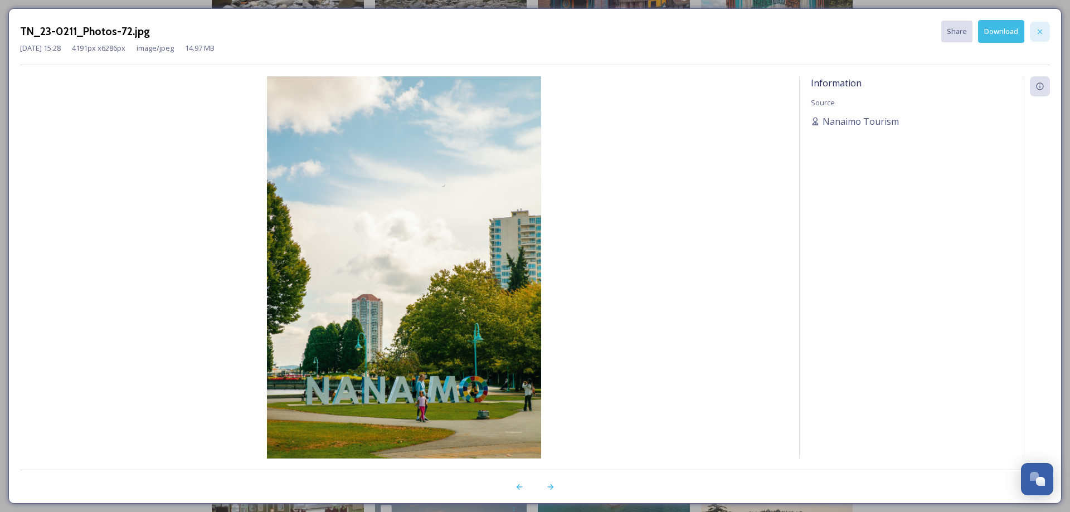
click at [1041, 41] on div at bounding box center [1040, 32] width 20 height 20
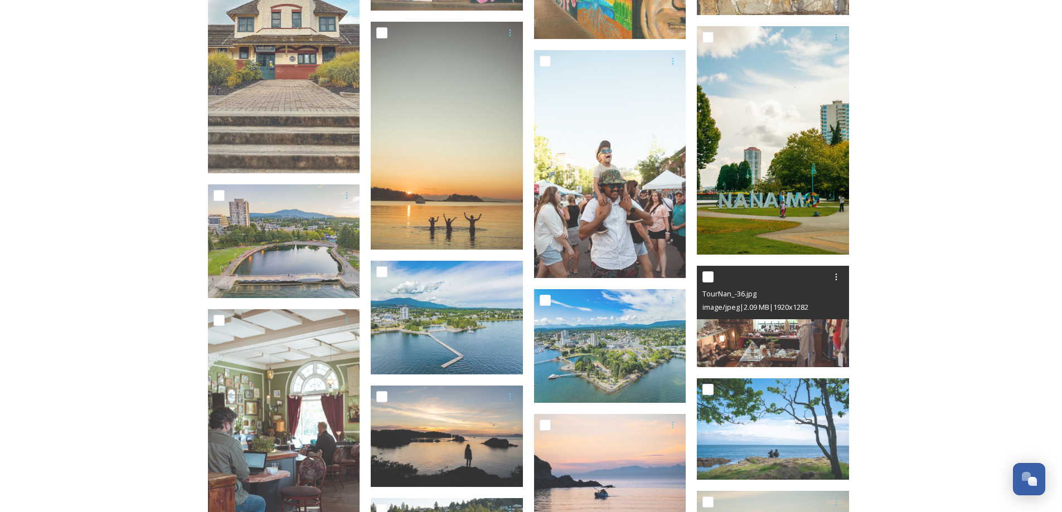
scroll to position [446, 0]
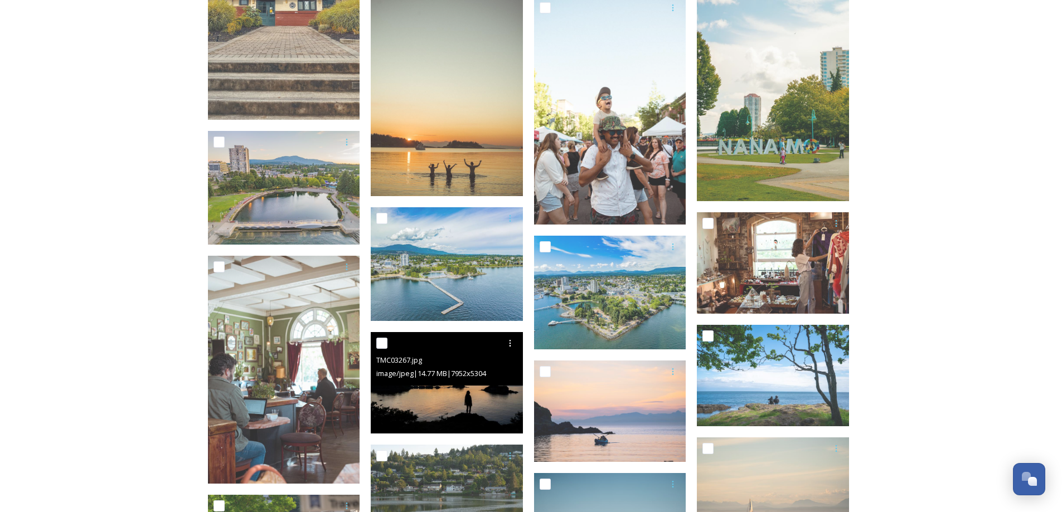
click at [496, 409] on img at bounding box center [447, 382] width 152 height 101
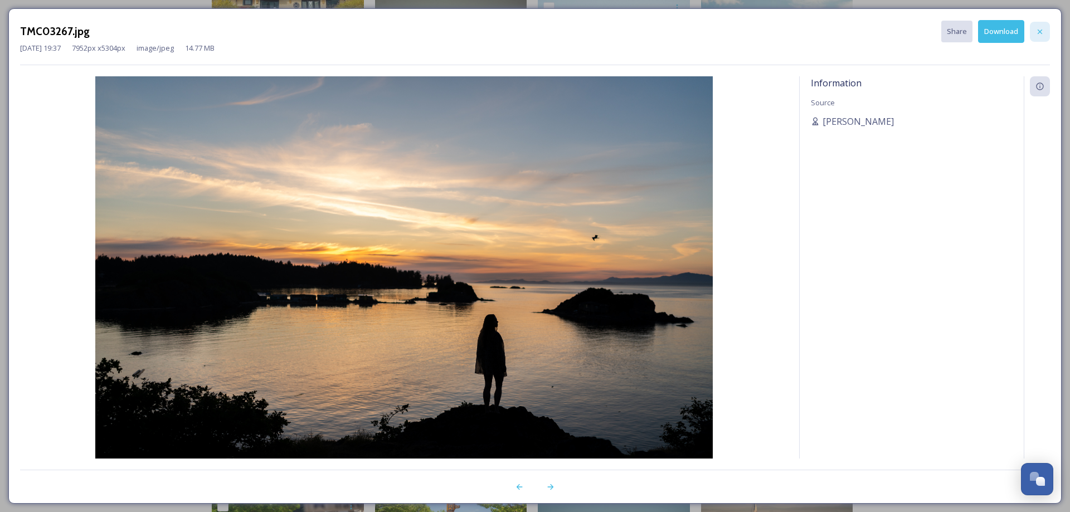
click at [1041, 35] on icon at bounding box center [1040, 31] width 9 height 9
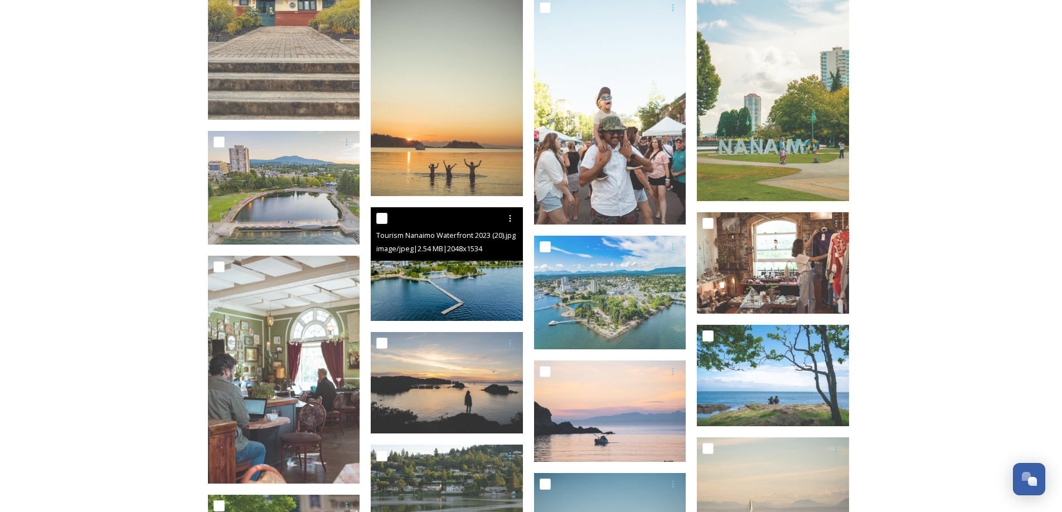
click at [470, 298] on img at bounding box center [447, 264] width 152 height 114
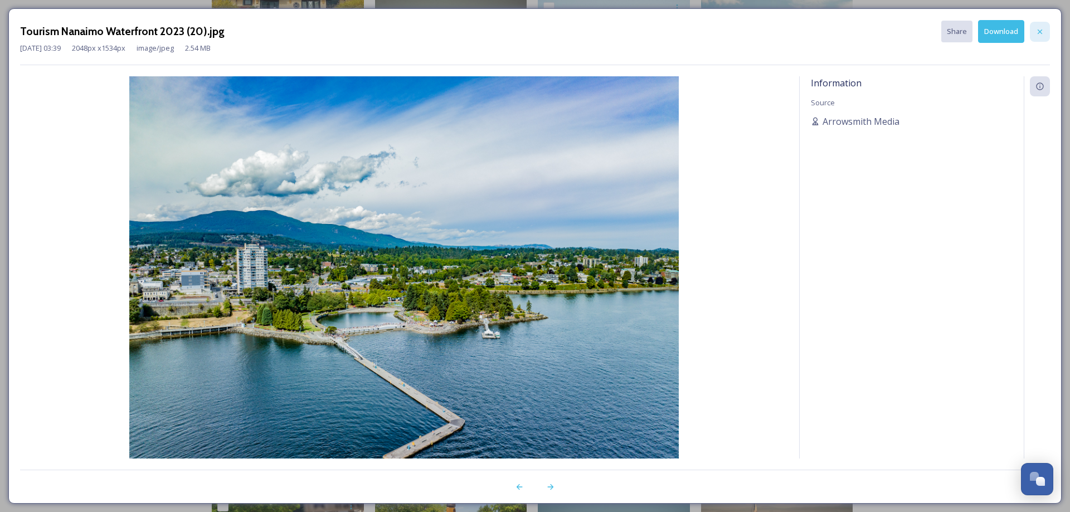
click at [1045, 25] on div at bounding box center [1040, 32] width 20 height 20
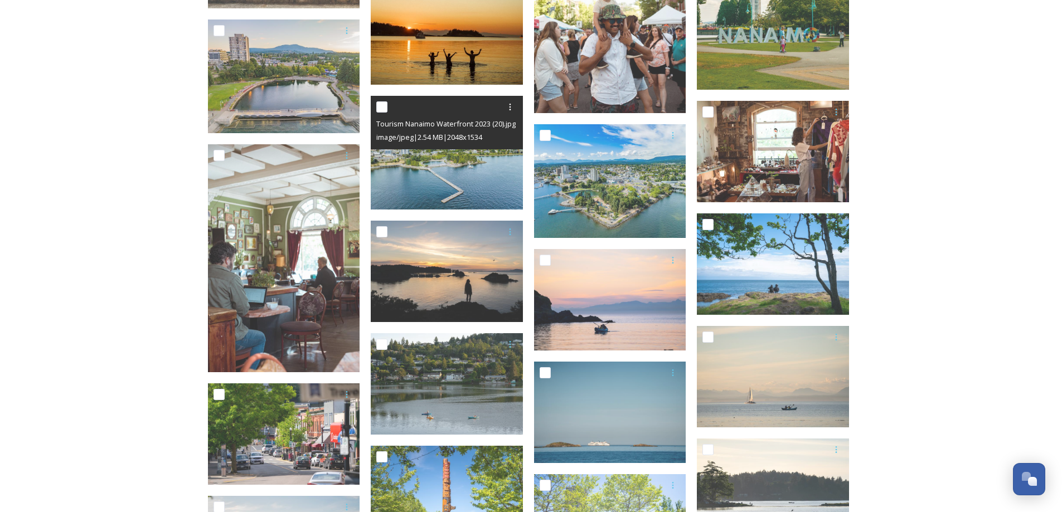
scroll to position [669, 0]
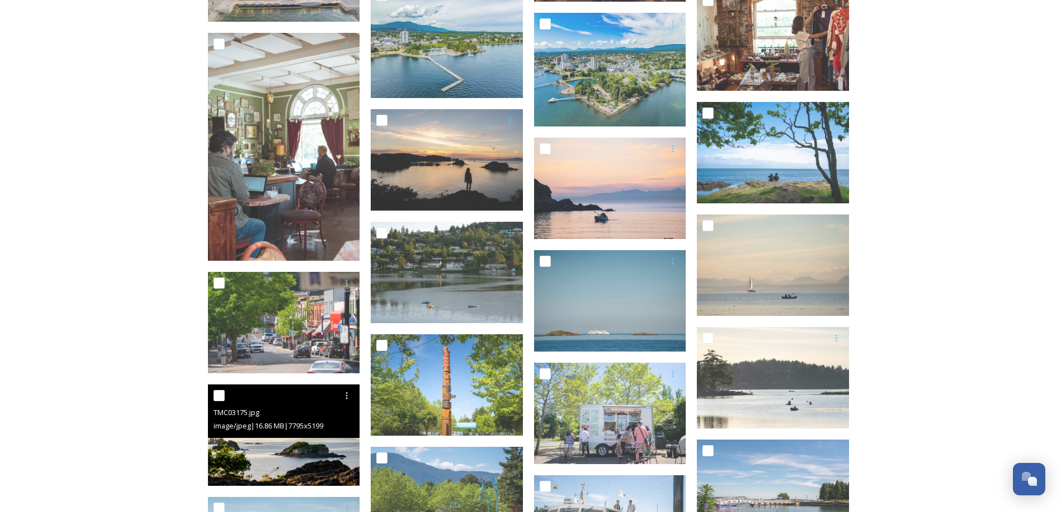
click at [303, 464] on img at bounding box center [284, 435] width 152 height 101
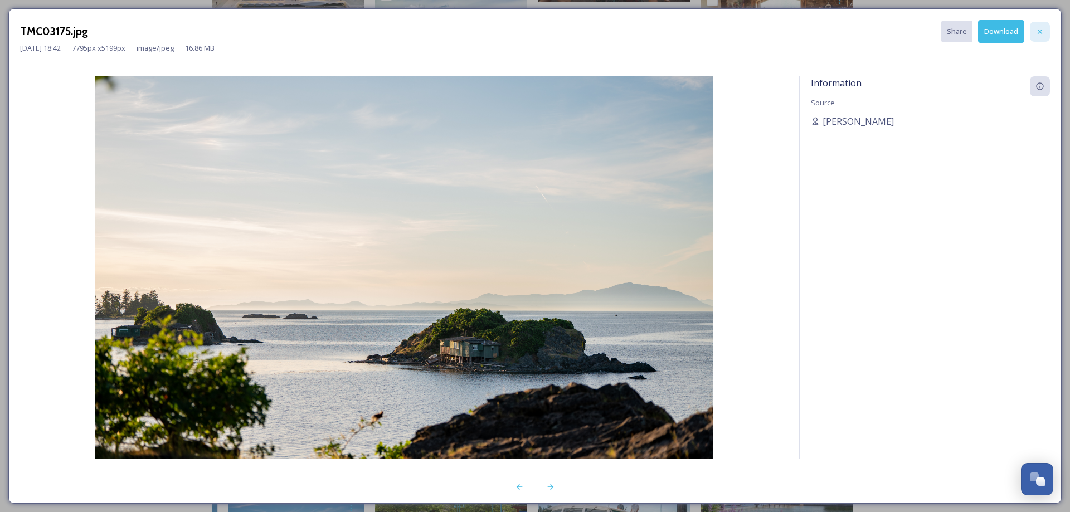
click at [1042, 35] on icon at bounding box center [1040, 31] width 9 height 9
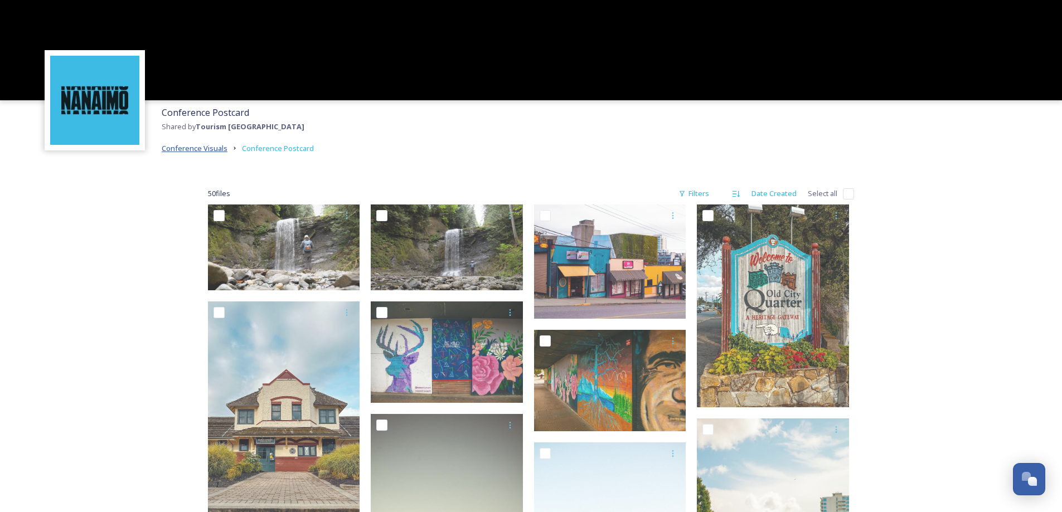
click at [214, 148] on span "Conference Visuals" at bounding box center [195, 148] width 66 height 10
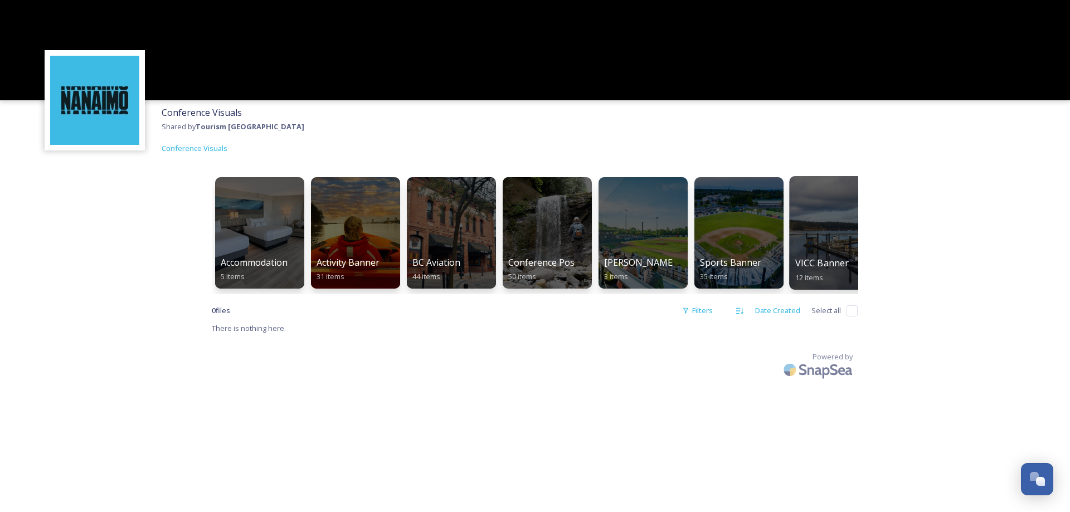
click at [826, 274] on div "VICC Banner 12 items" at bounding box center [835, 270] width 80 height 28
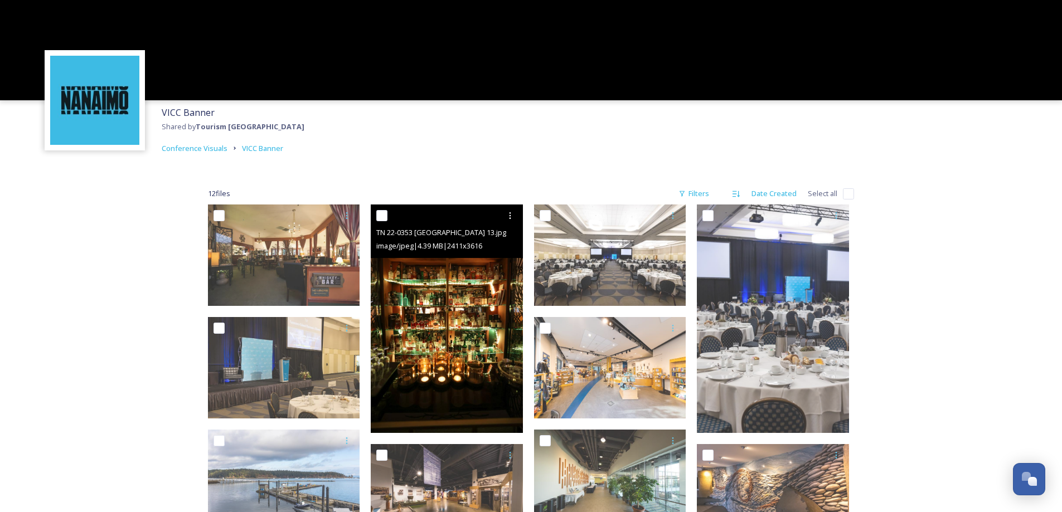
click at [433, 400] on img at bounding box center [447, 319] width 152 height 229
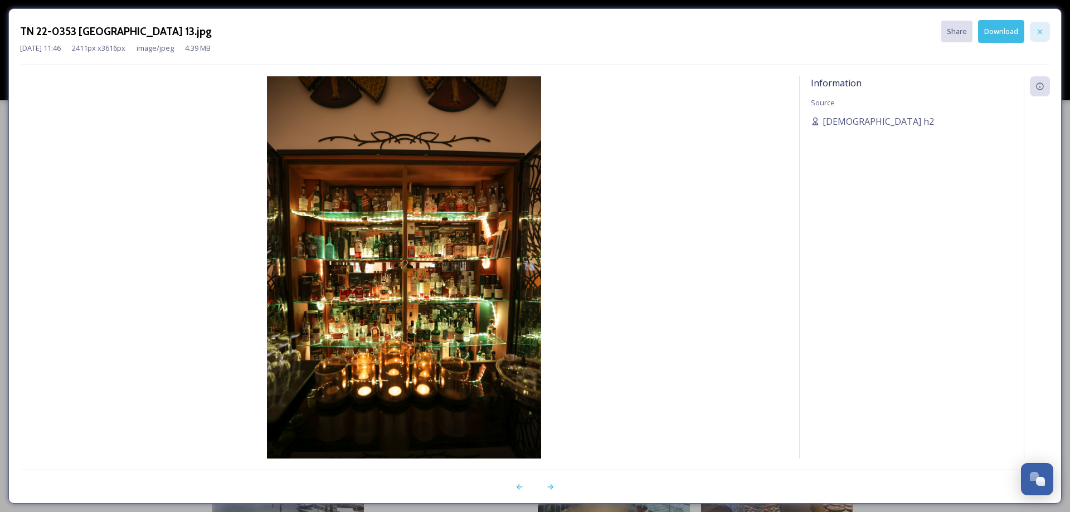
click at [1042, 28] on icon at bounding box center [1040, 31] width 9 height 9
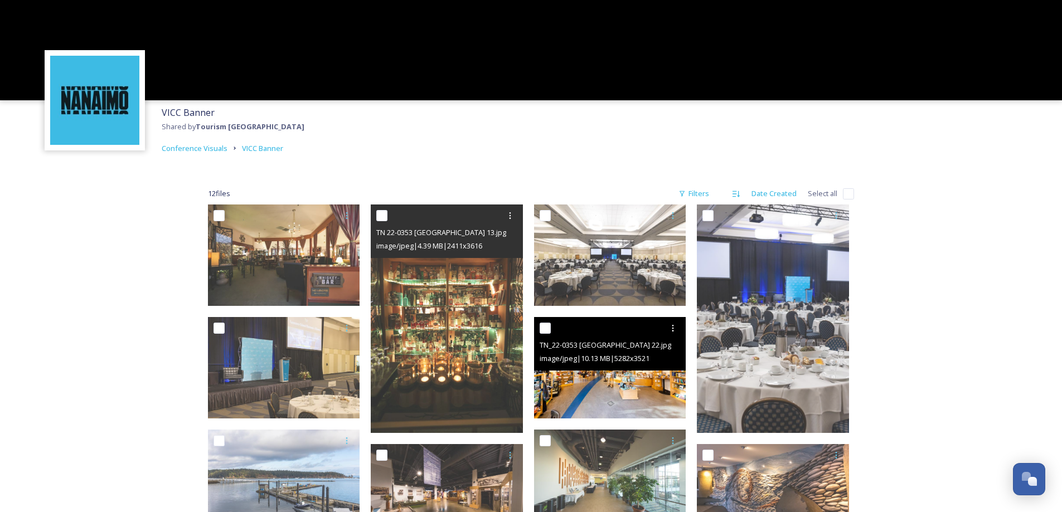
click at [604, 397] on img at bounding box center [610, 367] width 152 height 101
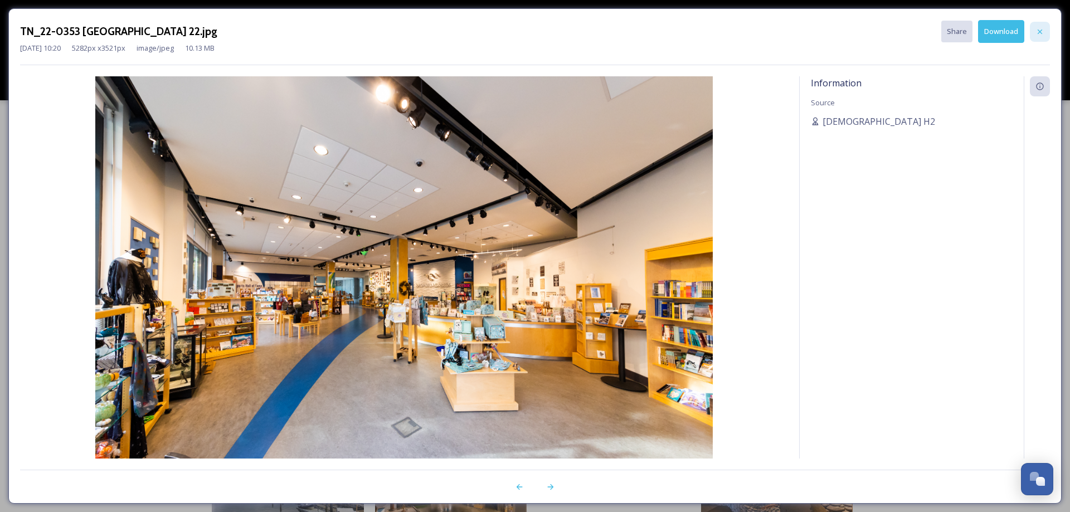
click at [1041, 31] on icon at bounding box center [1040, 31] width 9 height 9
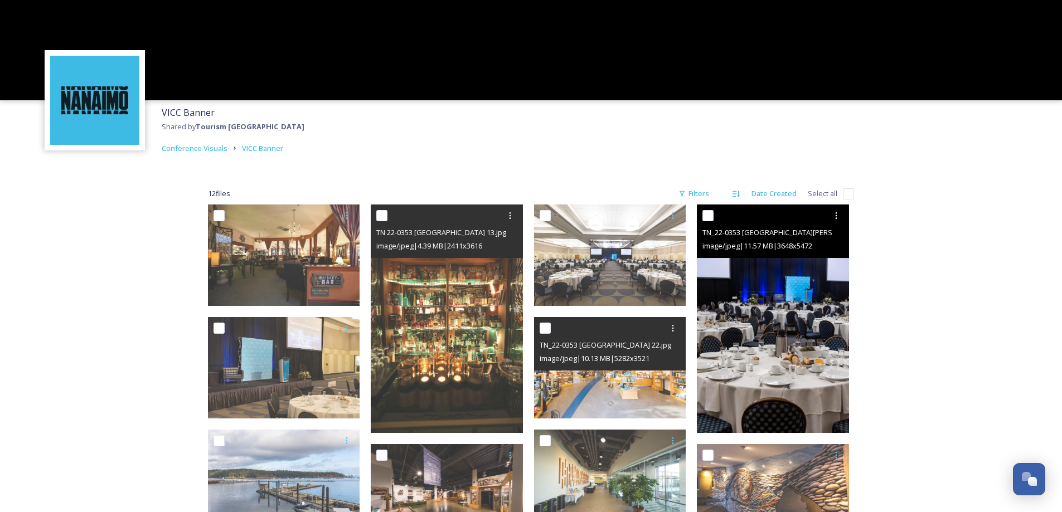
click at [798, 379] on img at bounding box center [773, 319] width 152 height 229
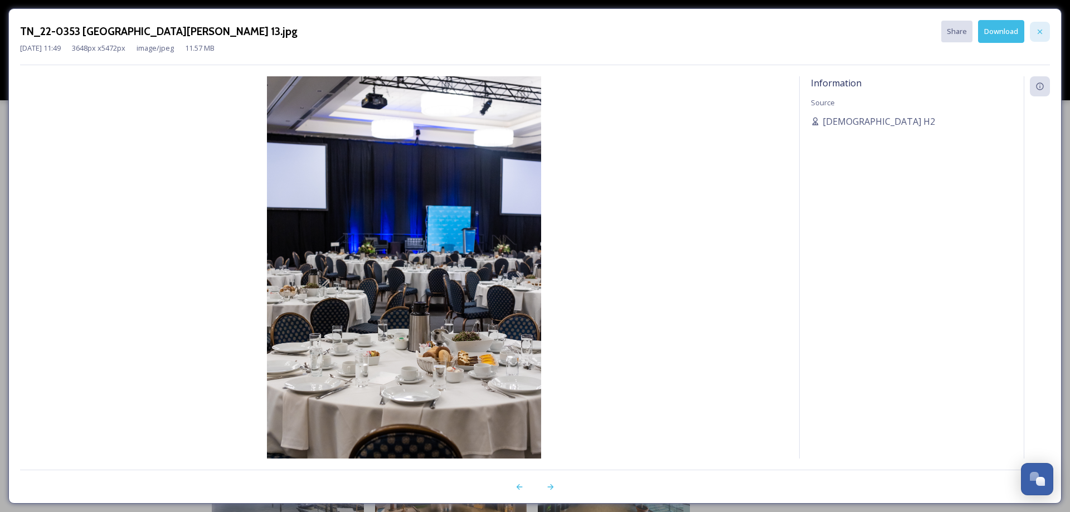
click at [1042, 30] on icon at bounding box center [1040, 31] width 9 height 9
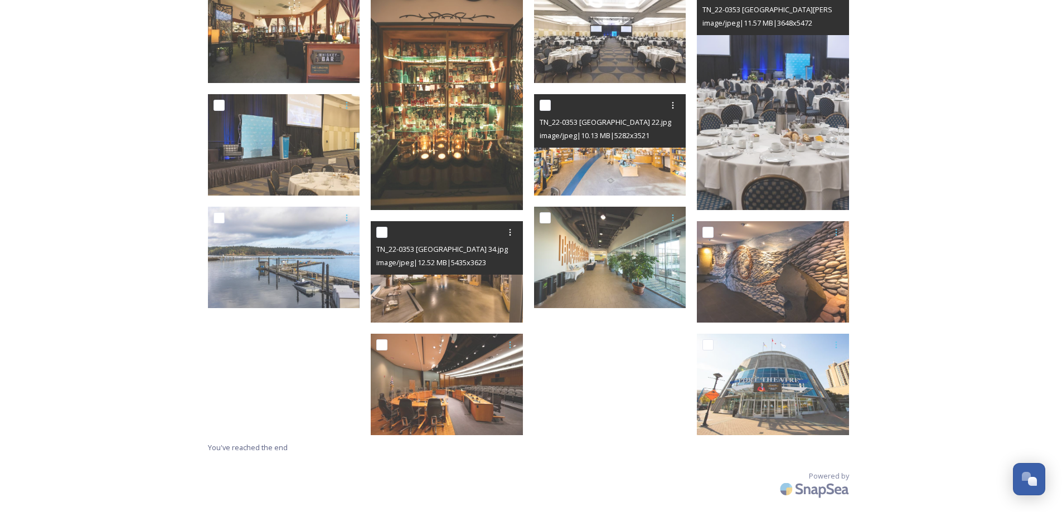
scroll to position [224, 0]
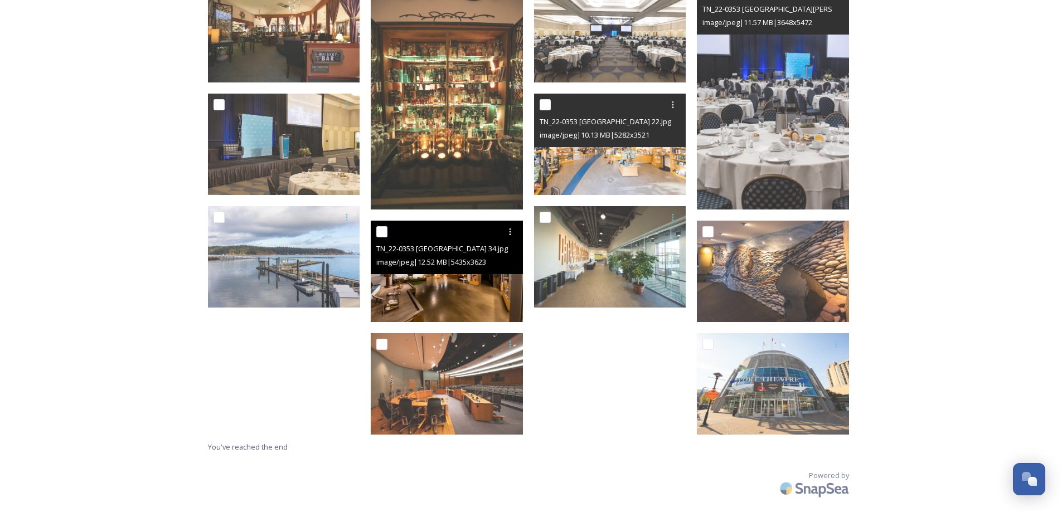
click at [479, 310] on img at bounding box center [447, 271] width 152 height 101
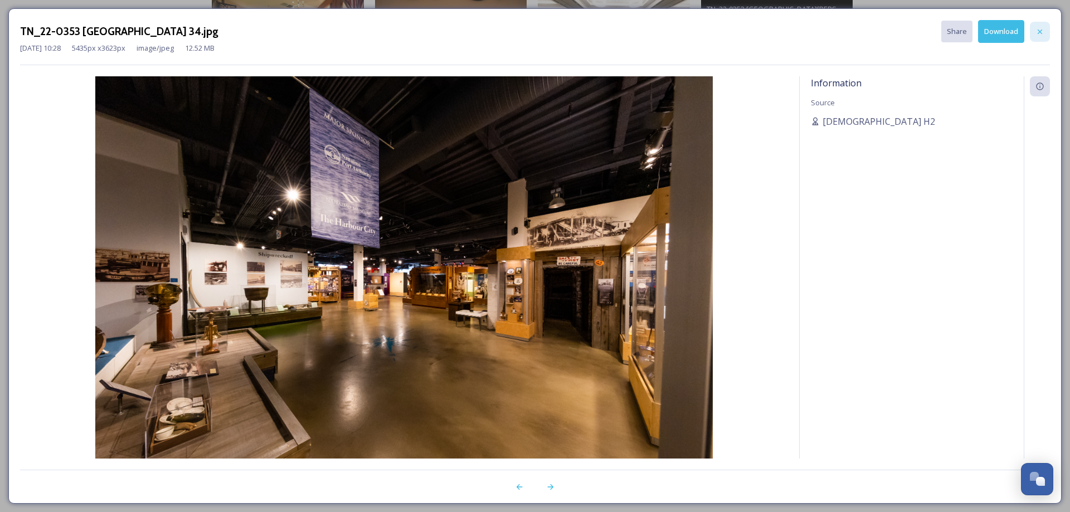
click at [1043, 31] on icon at bounding box center [1040, 31] width 9 height 9
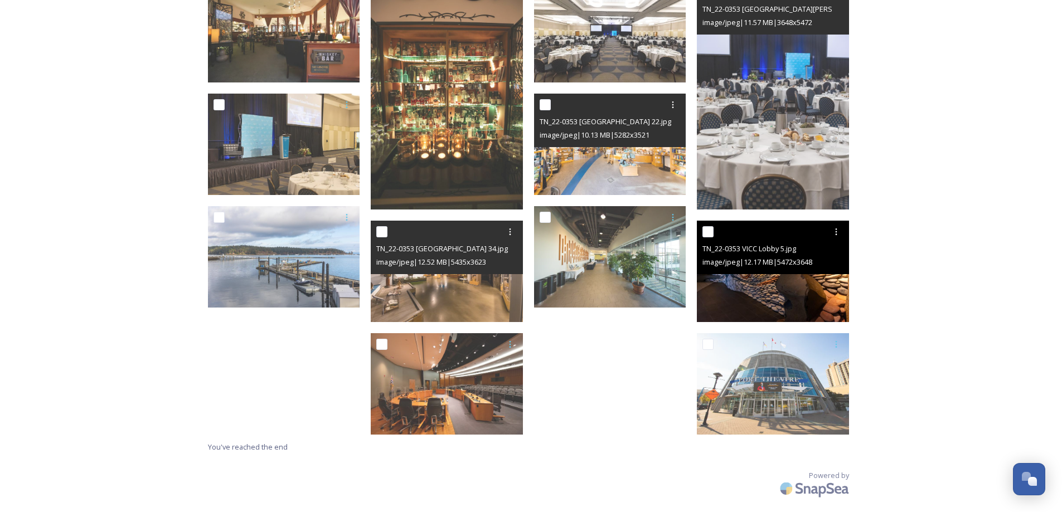
click at [832, 305] on img at bounding box center [773, 271] width 152 height 101
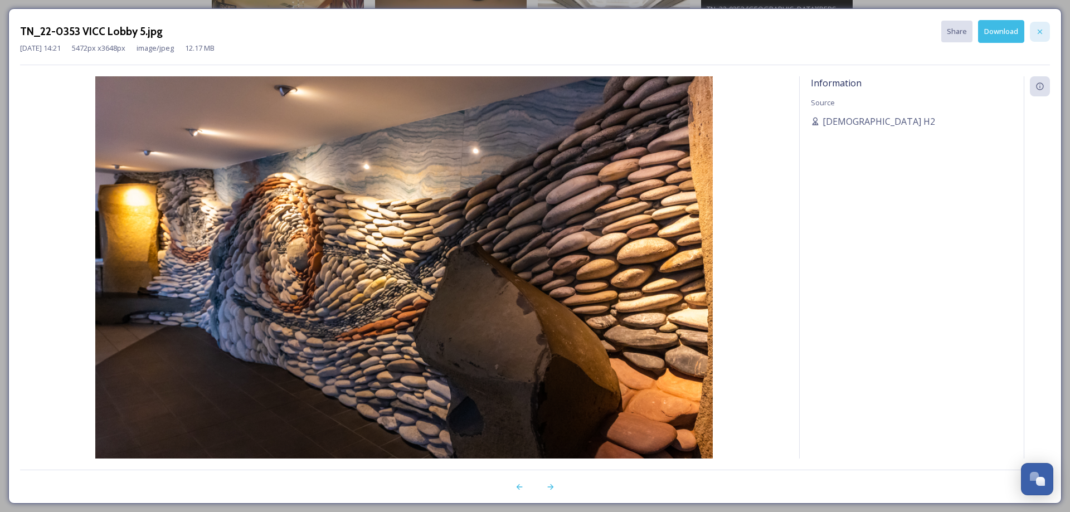
click at [1038, 25] on div at bounding box center [1040, 32] width 20 height 20
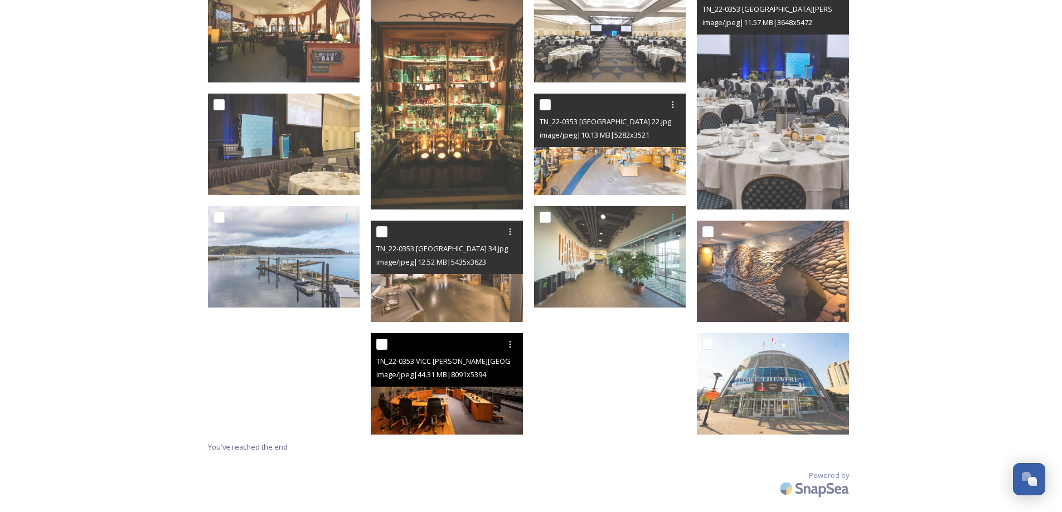
click at [488, 419] on img at bounding box center [447, 383] width 152 height 101
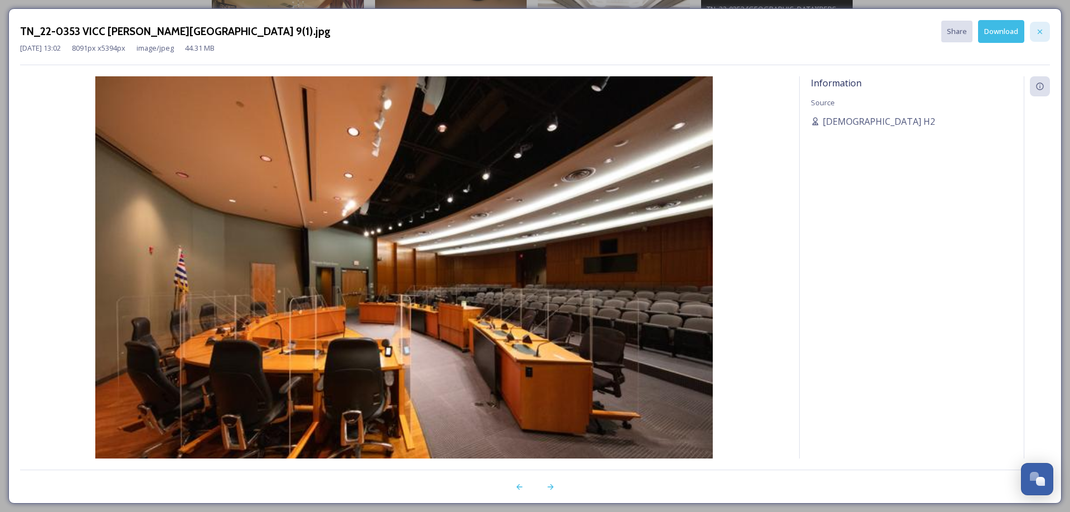
click at [1041, 32] on icon at bounding box center [1040, 31] width 4 height 4
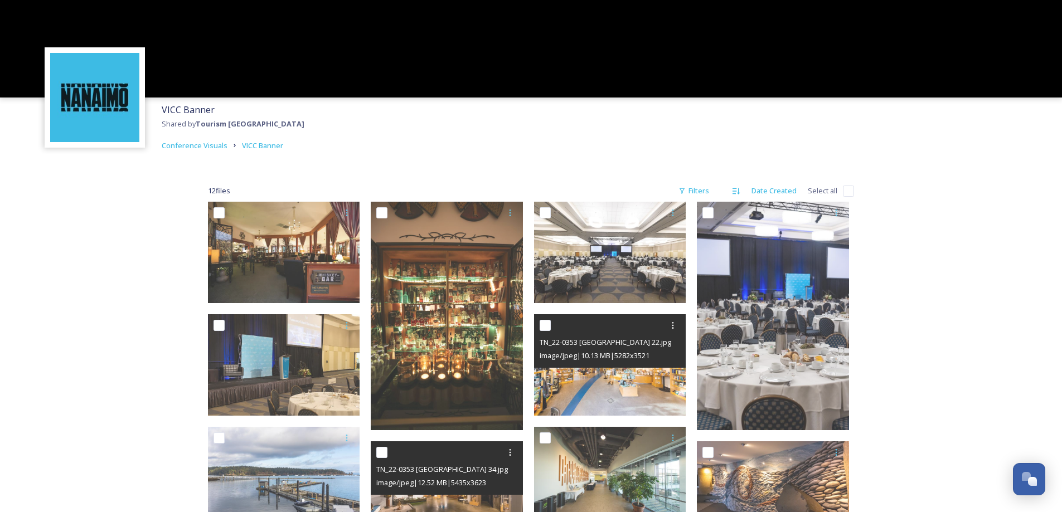
scroll to position [1, 0]
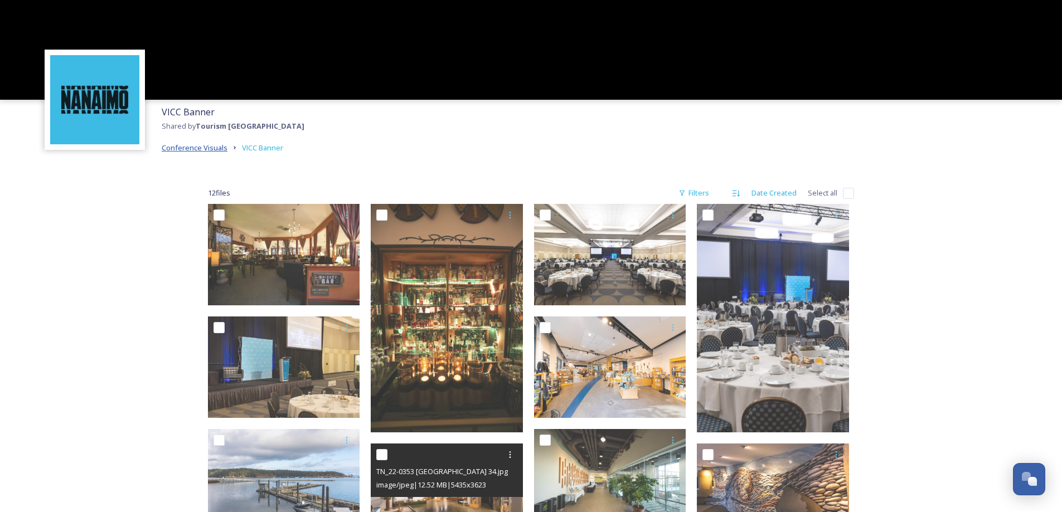
click at [212, 148] on span "Conference Visuals" at bounding box center [195, 148] width 66 height 10
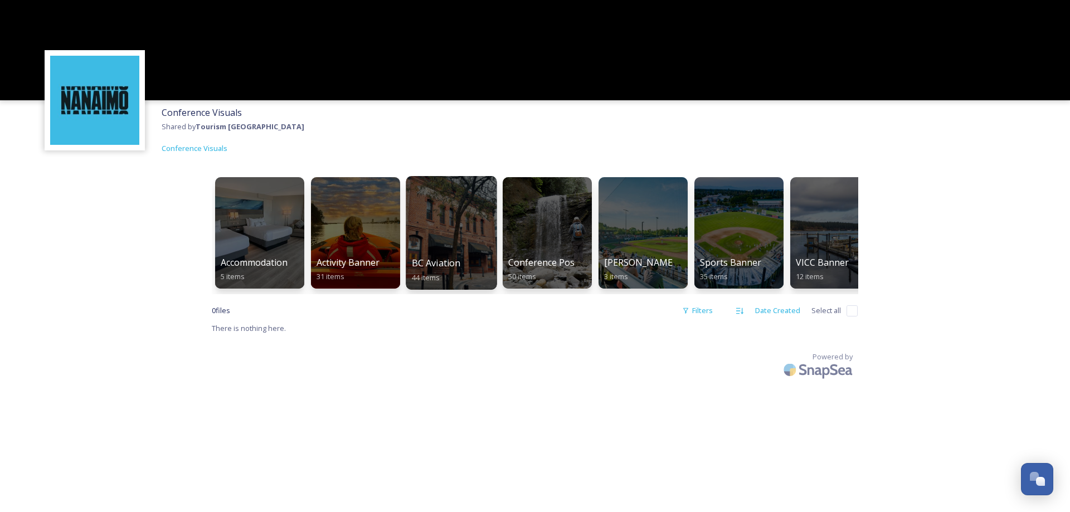
click at [421, 263] on span "BC Aviation" at bounding box center [436, 263] width 49 height 12
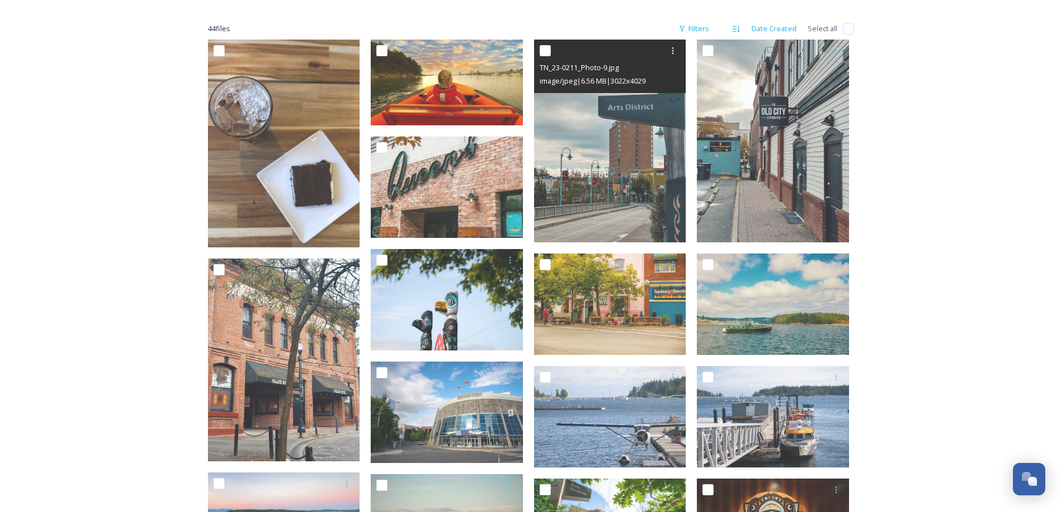
scroll to position [167, 0]
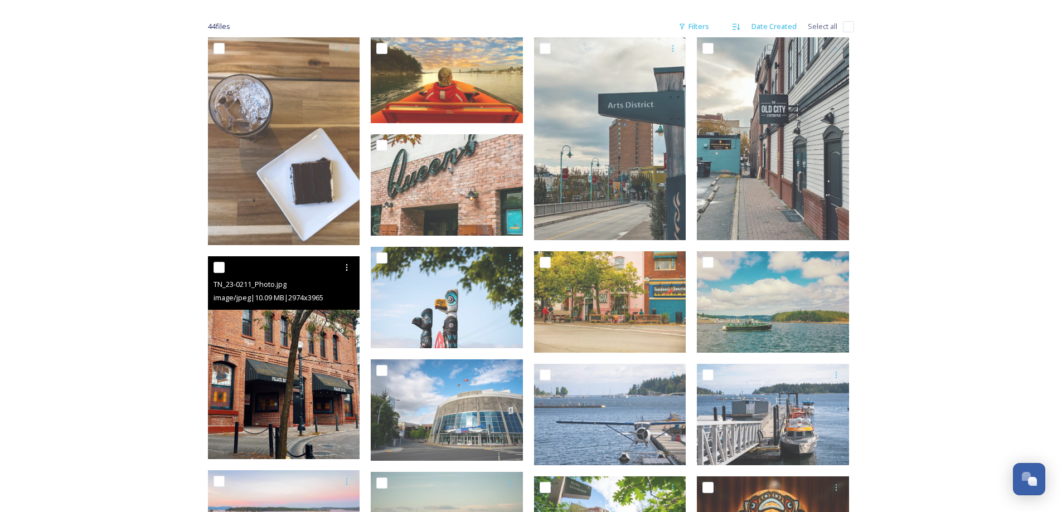
click at [261, 434] on img at bounding box center [284, 357] width 152 height 203
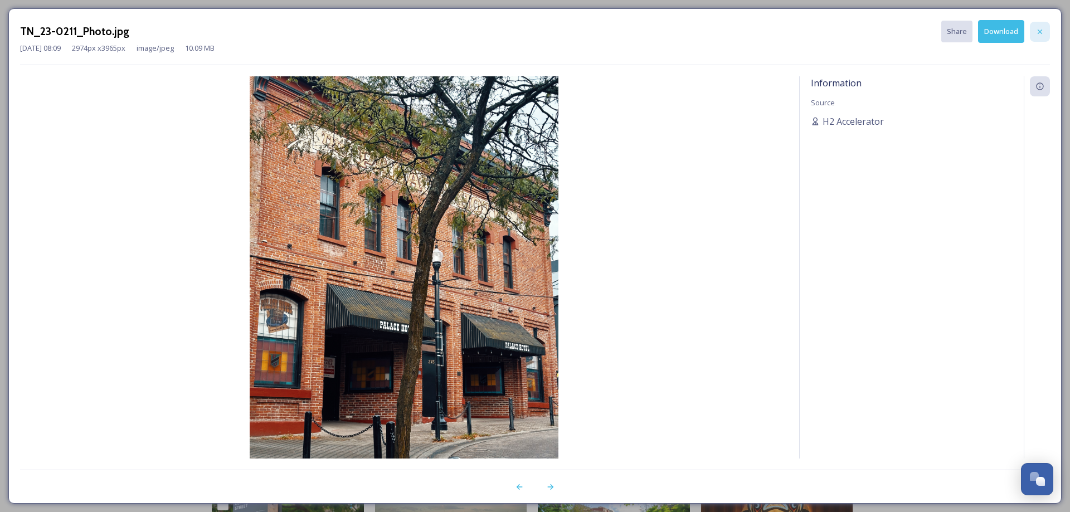
click at [1040, 32] on icon at bounding box center [1040, 31] width 4 height 4
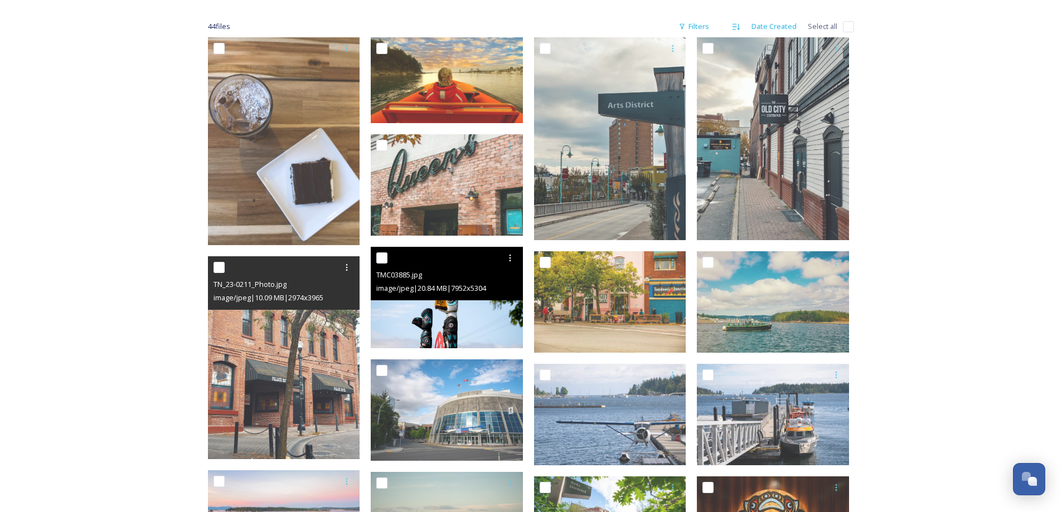
click at [466, 334] on img at bounding box center [447, 297] width 152 height 101
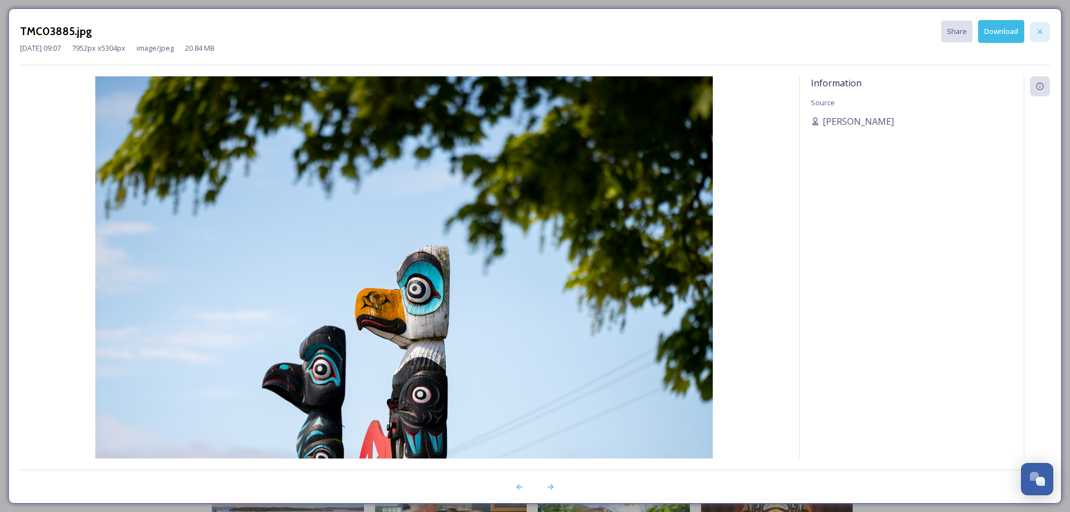
click at [1036, 32] on icon at bounding box center [1040, 31] width 9 height 9
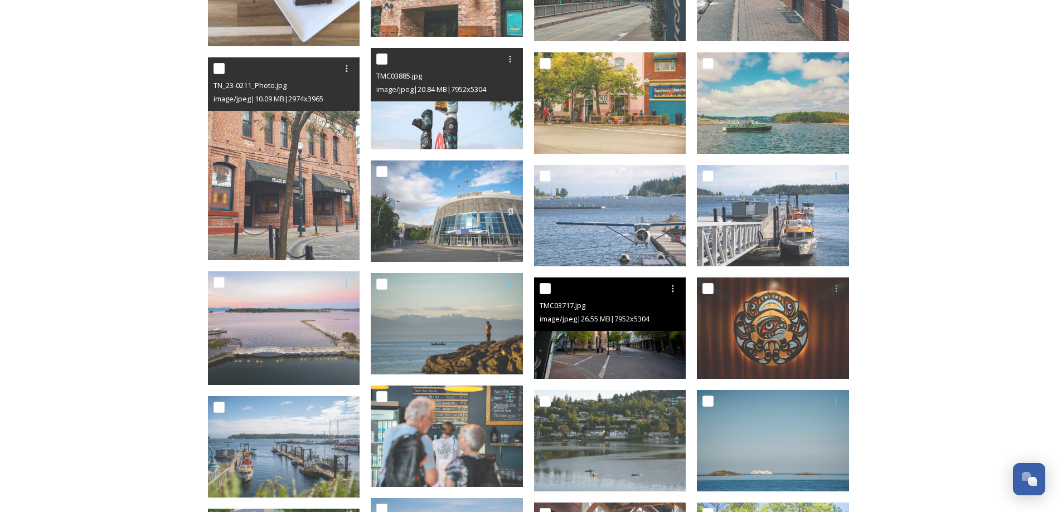
scroll to position [390, 0]
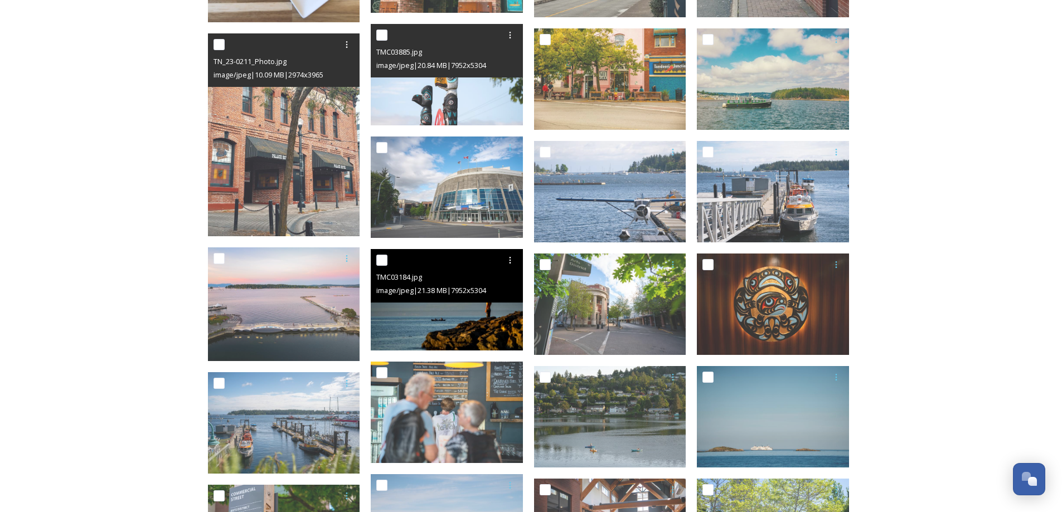
click at [502, 320] on img at bounding box center [447, 299] width 152 height 101
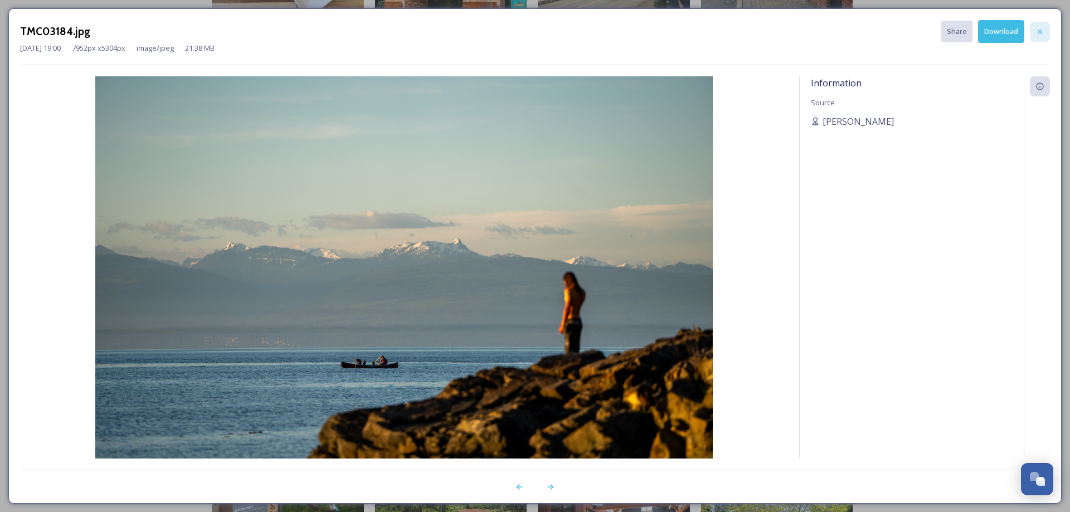
click at [1041, 31] on icon at bounding box center [1040, 31] width 4 height 4
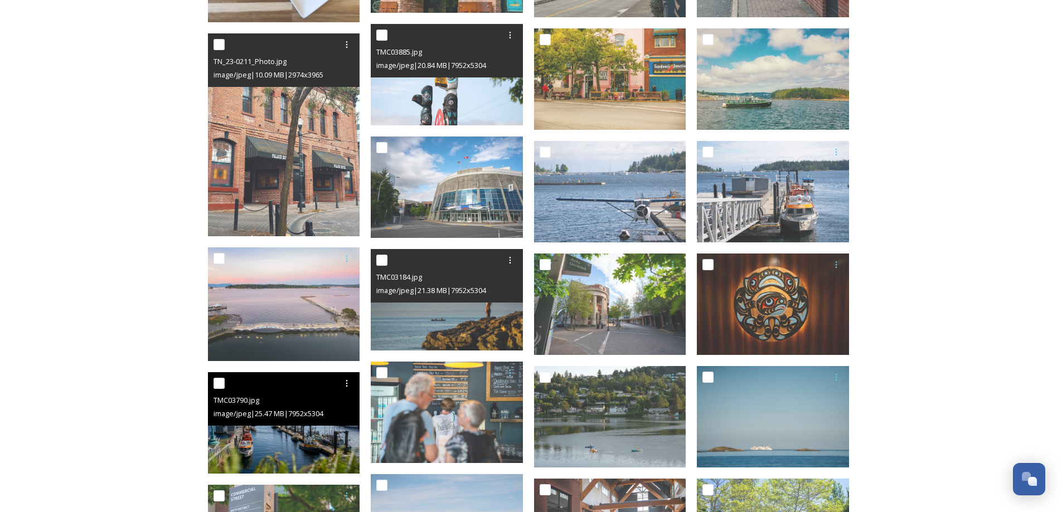
click at [327, 444] on img at bounding box center [284, 422] width 152 height 101
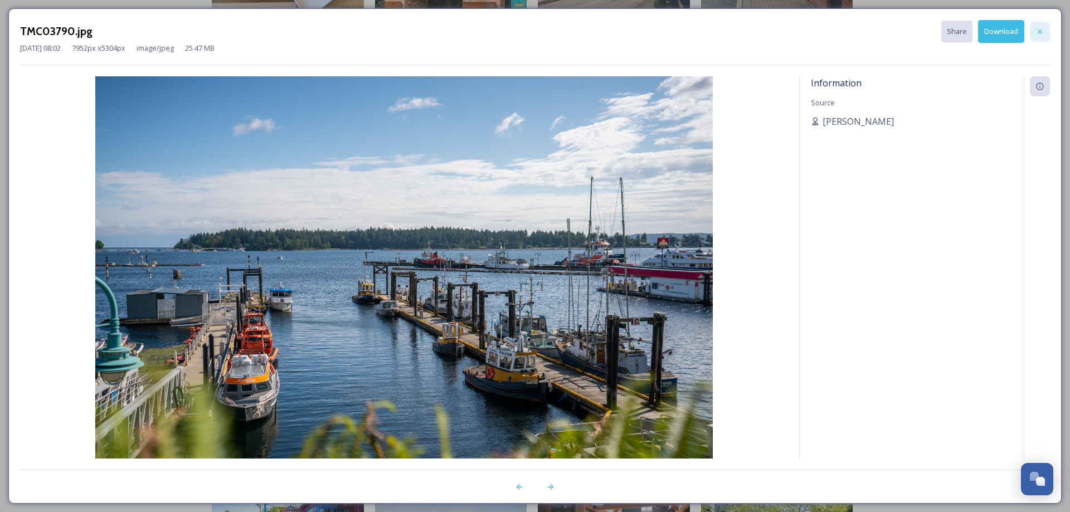
click at [1032, 39] on div at bounding box center [1040, 32] width 20 height 20
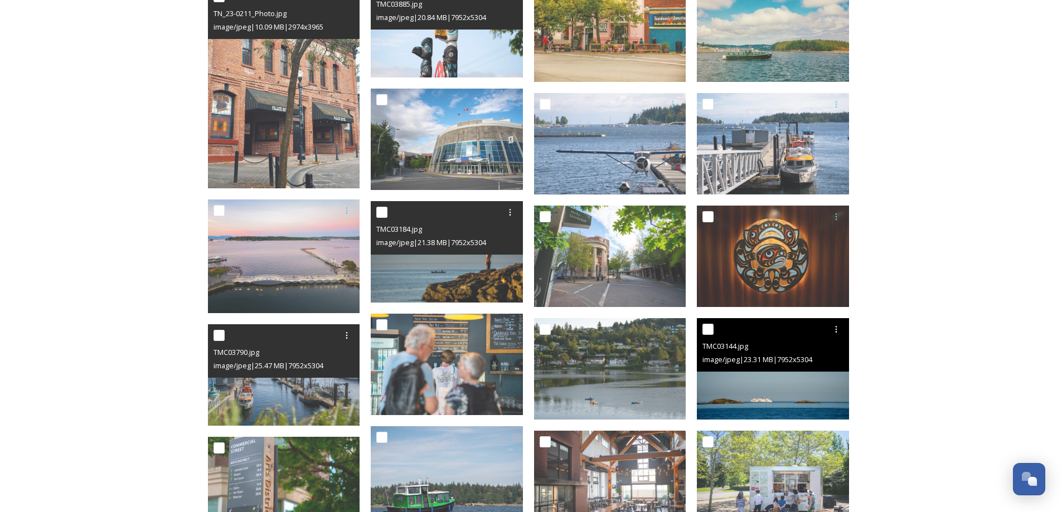
scroll to position [557, 0]
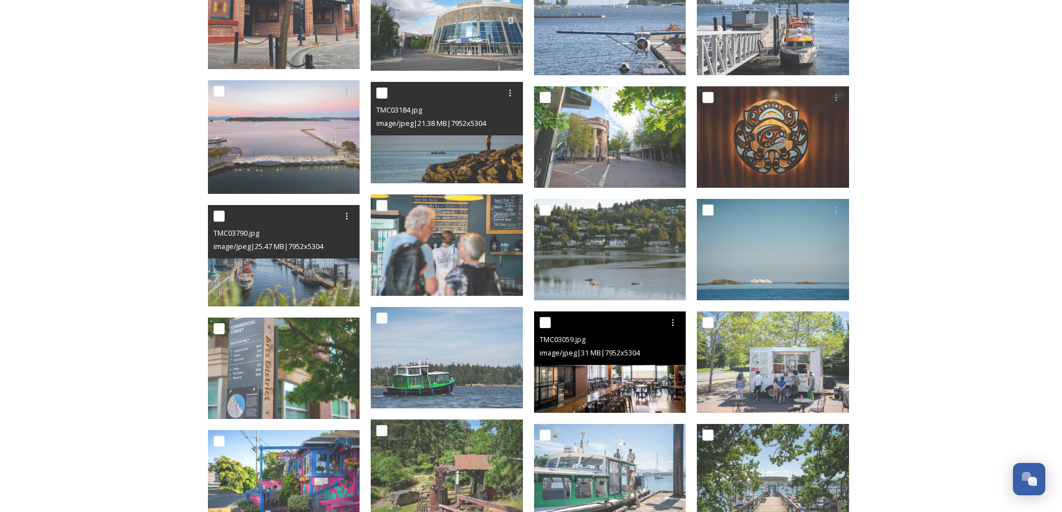
click at [621, 388] on img at bounding box center [610, 362] width 152 height 101
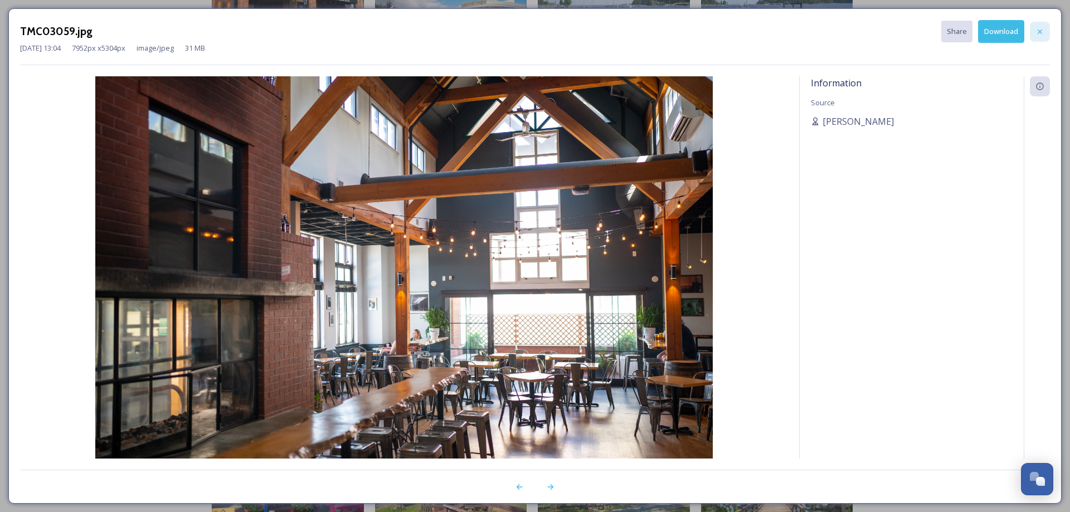
click at [1037, 27] on icon at bounding box center [1040, 31] width 9 height 9
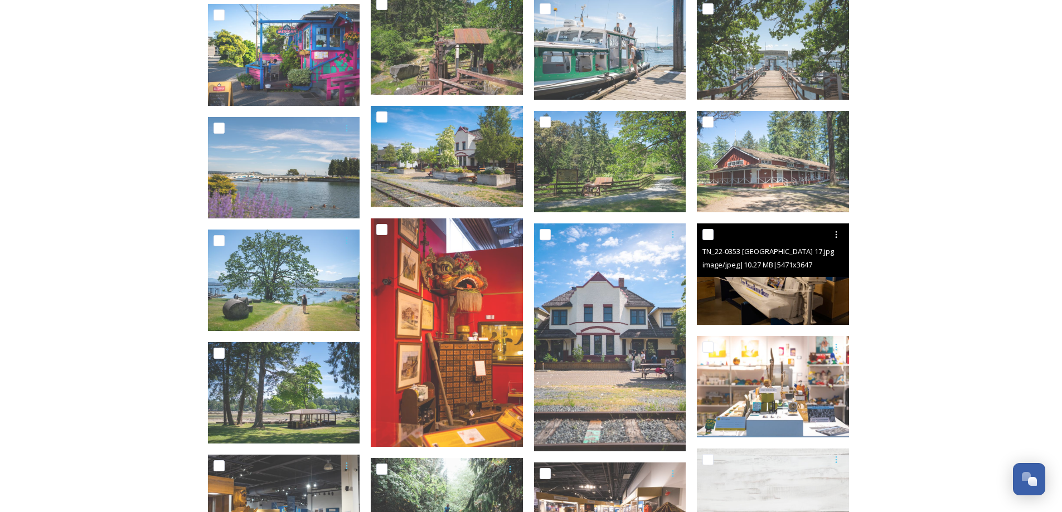
scroll to position [1003, 0]
